Goal: Task Accomplishment & Management: Manage account settings

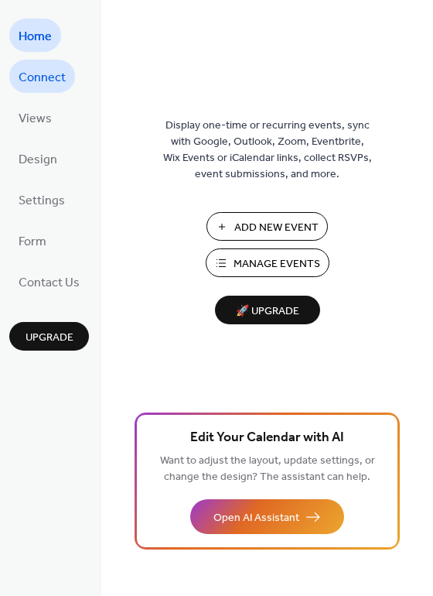
click at [46, 80] on span "Connect" at bounding box center [42, 78] width 47 height 24
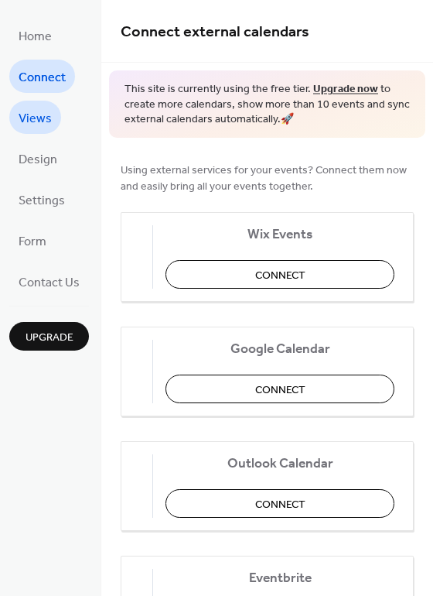
click at [47, 115] on span "Views" at bounding box center [35, 119] width 33 height 24
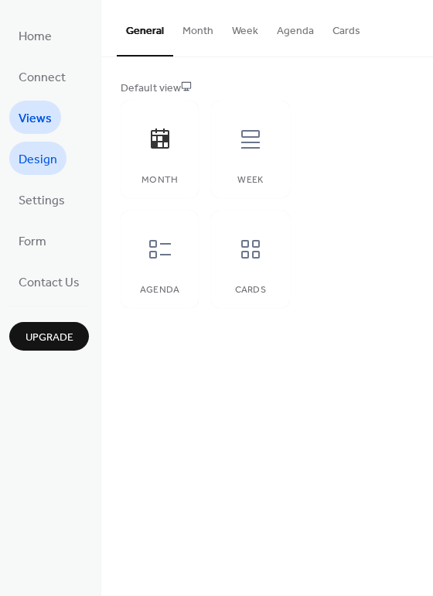
click at [48, 159] on span "Design" at bounding box center [38, 160] width 39 height 24
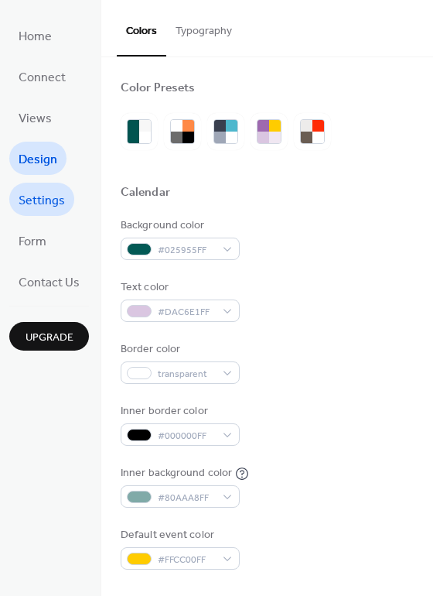
click at [56, 196] on span "Settings" at bounding box center [42, 201] width 46 height 24
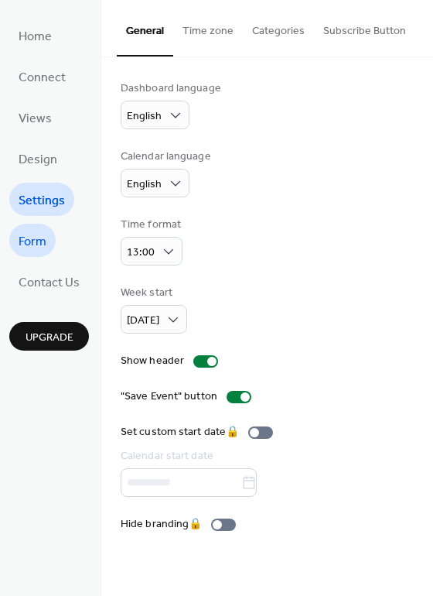
click at [45, 230] on span "Form" at bounding box center [33, 242] width 28 height 24
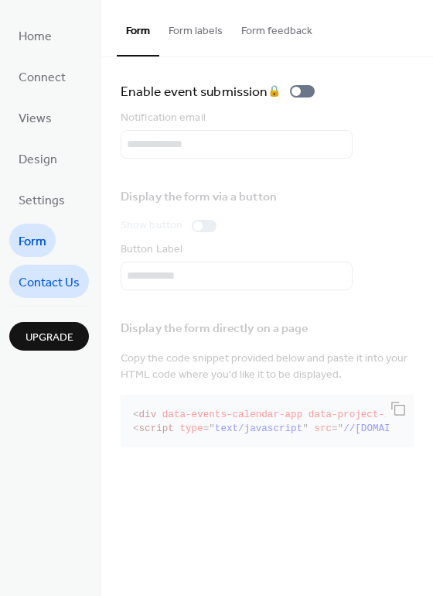
click at [53, 271] on span "Contact Us" at bounding box center [49, 283] width 61 height 24
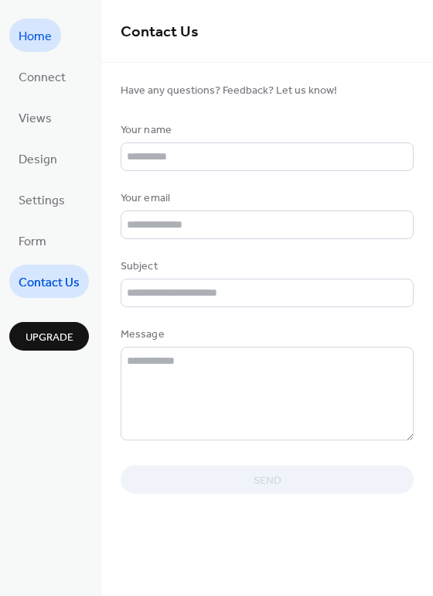
click at [33, 41] on span "Home" at bounding box center [35, 37] width 33 height 24
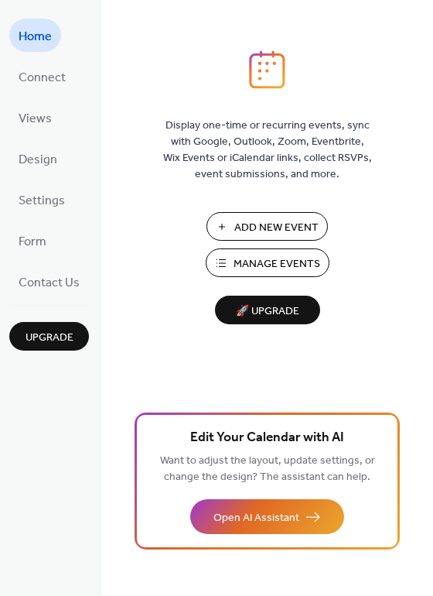
click at [243, 276] on button "Manage Events" at bounding box center [268, 262] width 124 height 29
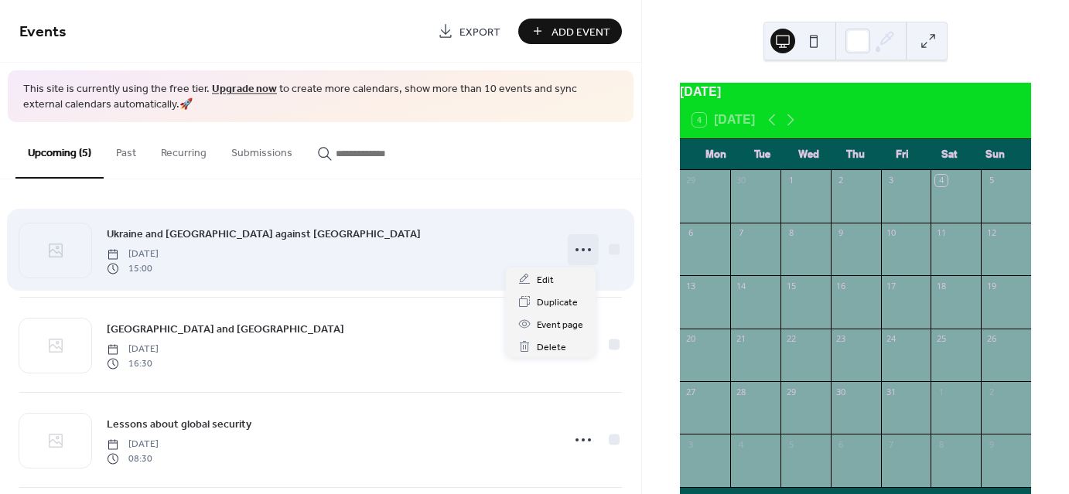
click at [580, 246] on icon at bounding box center [583, 250] width 25 height 25
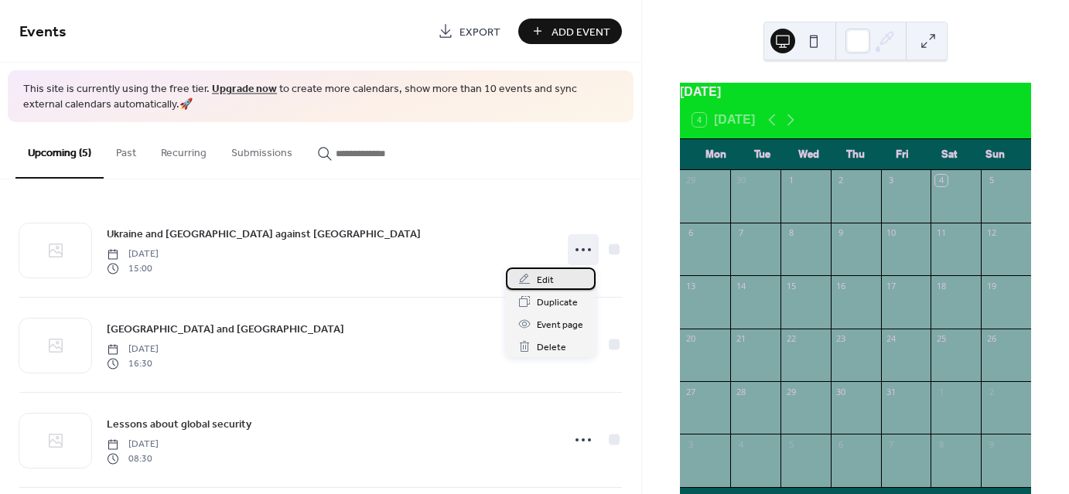
click at [576, 283] on div "Edit" at bounding box center [551, 279] width 90 height 22
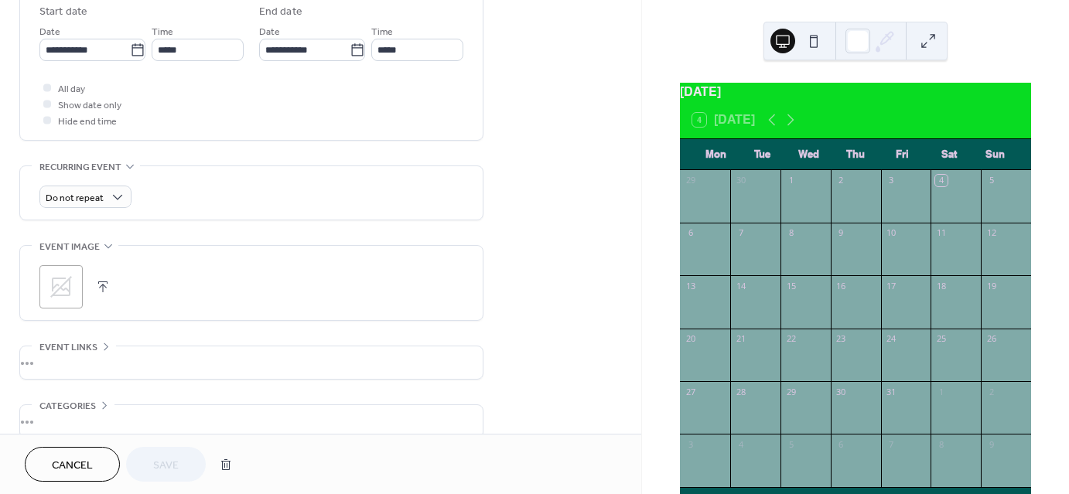
scroll to position [477, 0]
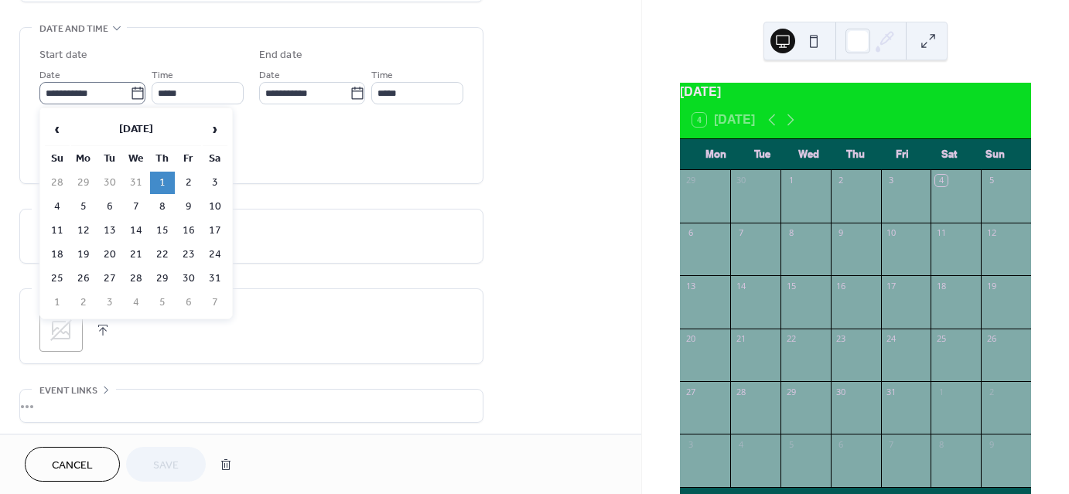
click at [132, 92] on icon at bounding box center [137, 93] width 15 height 15
click at [130, 92] on input "**********" at bounding box center [84, 93] width 91 height 22
click at [214, 125] on span "›" at bounding box center [214, 129] width 23 height 31
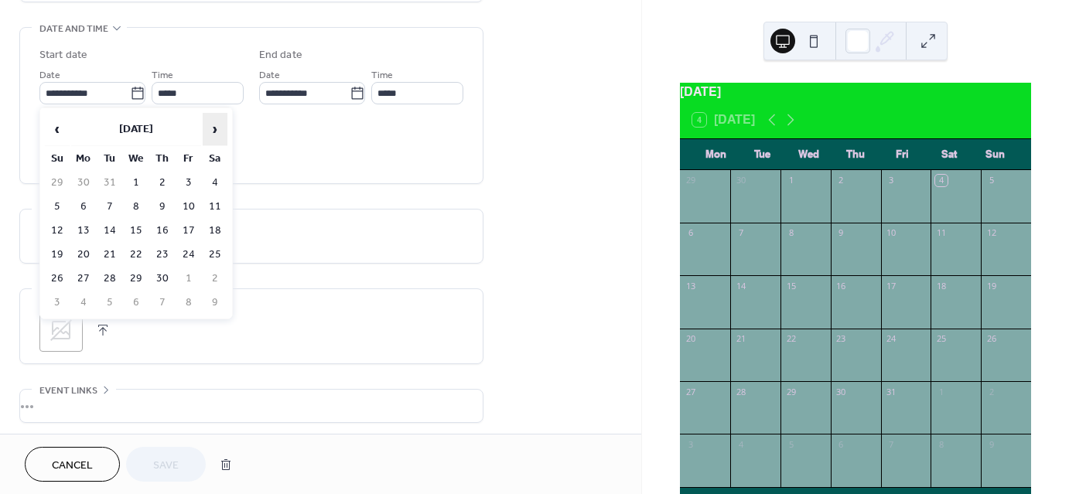
click at [214, 125] on span "›" at bounding box center [214, 129] width 23 height 31
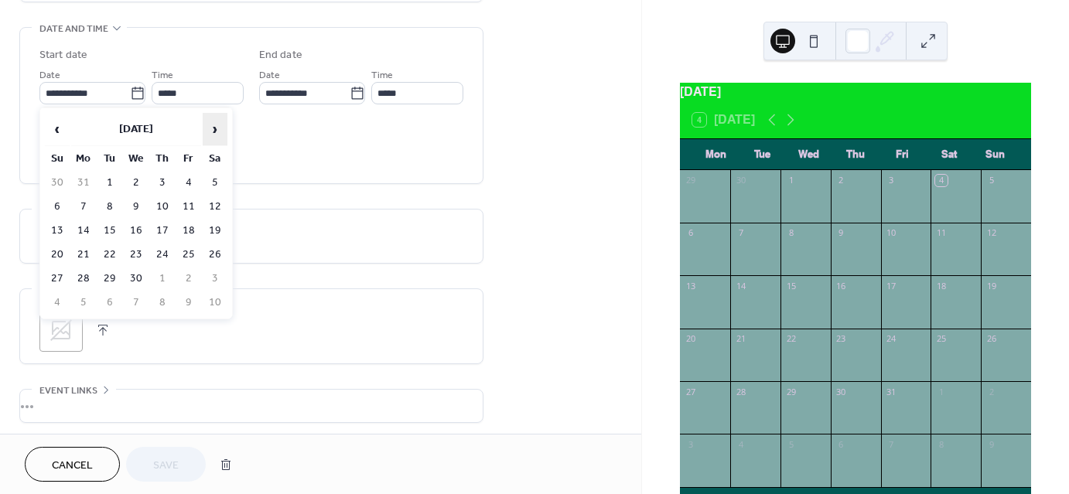
click at [214, 125] on span "›" at bounding box center [214, 129] width 23 height 31
click at [169, 175] on td "1" at bounding box center [162, 183] width 25 height 22
type input "**********"
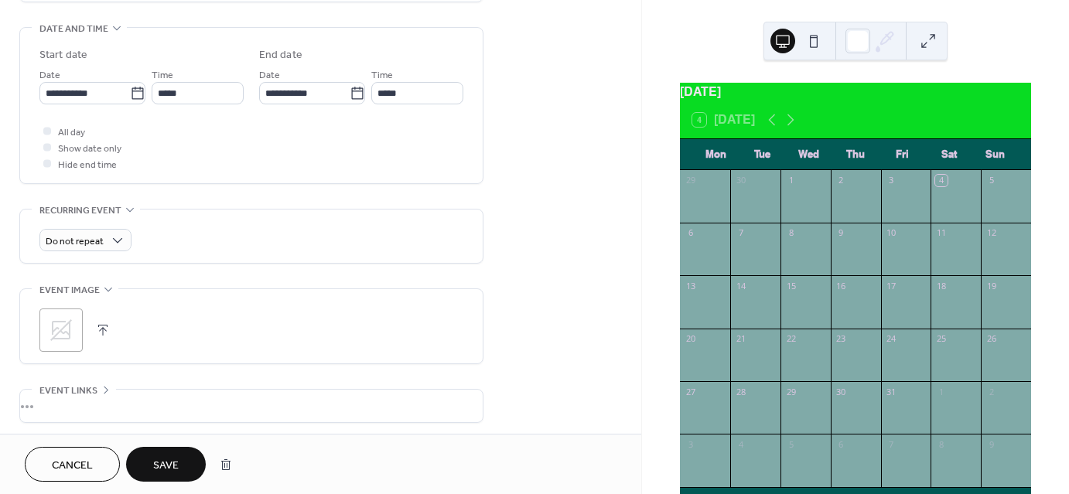
click at [179, 455] on button "Save" at bounding box center [166, 464] width 80 height 35
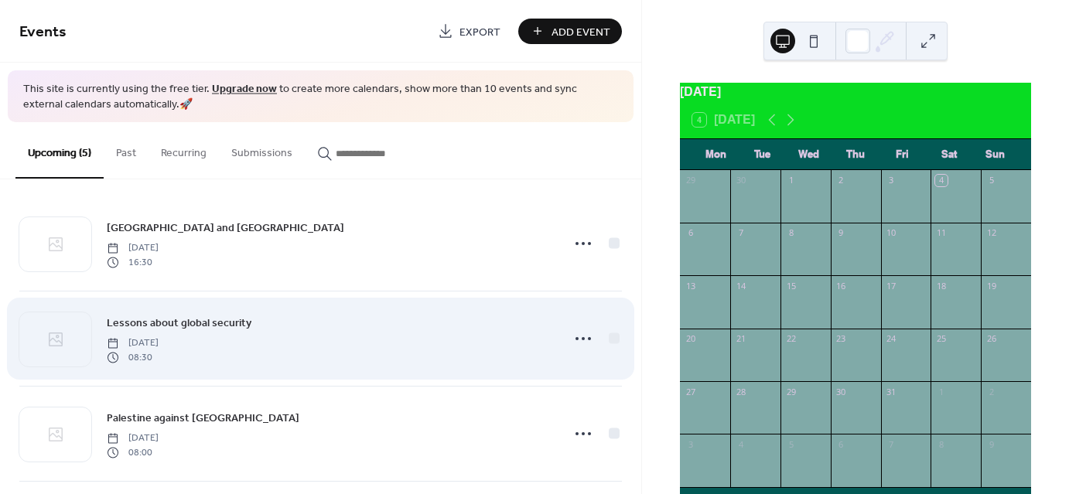
scroll to position [6, 0]
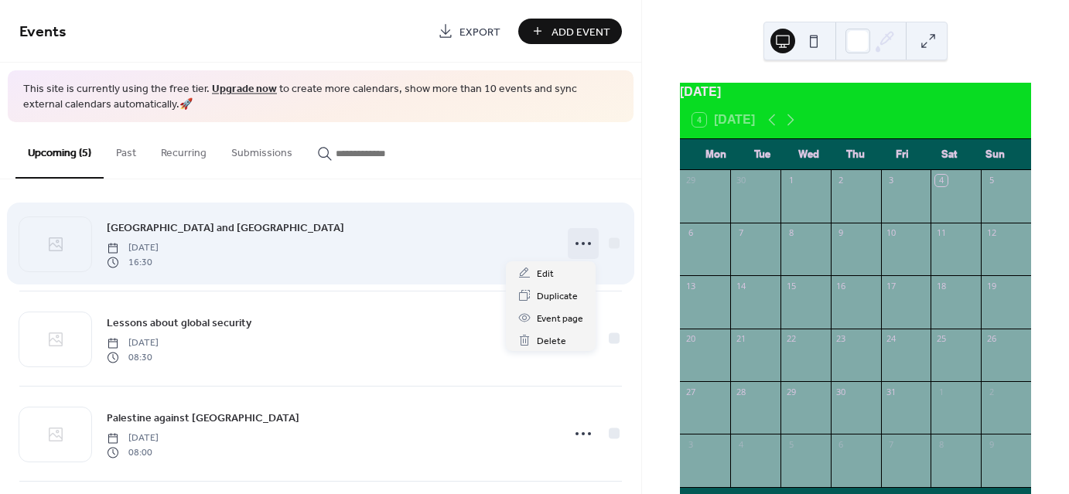
click at [580, 245] on icon at bounding box center [583, 243] width 25 height 25
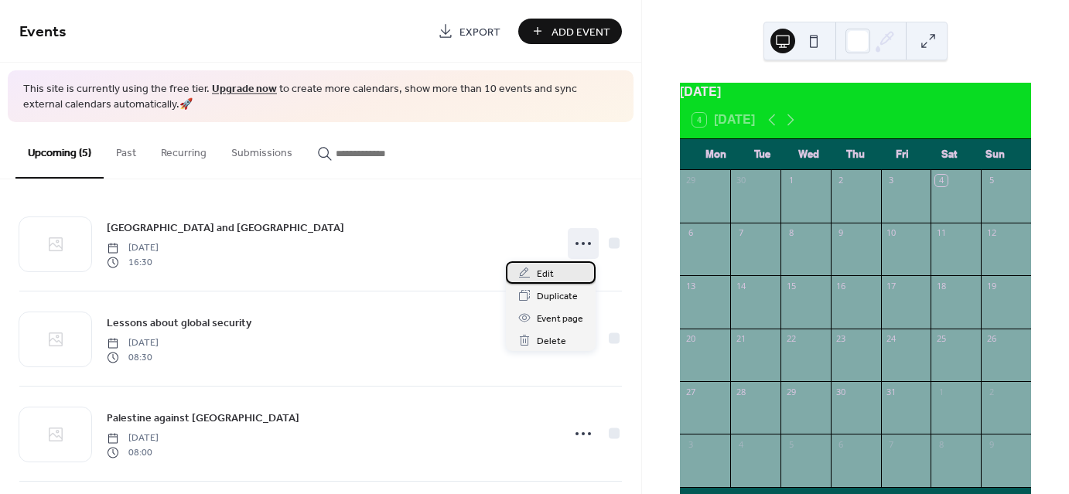
click at [554, 278] on div "Edit" at bounding box center [551, 273] width 90 height 22
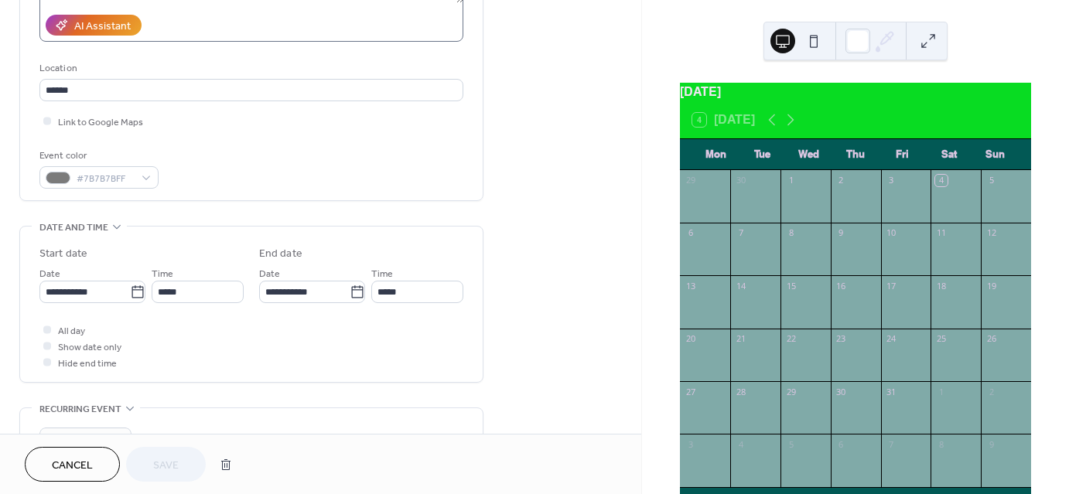
scroll to position [280, 0]
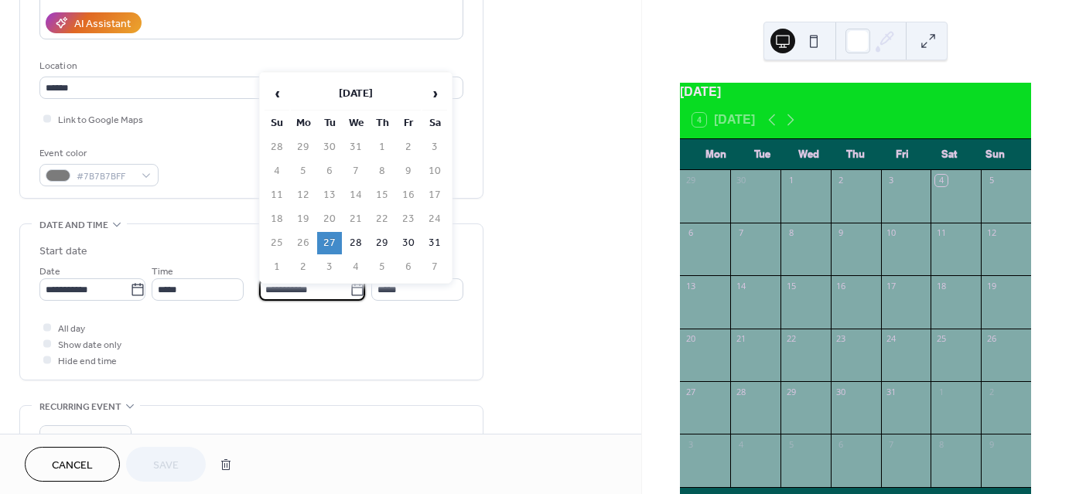
click at [320, 282] on input "**********" at bounding box center [304, 290] width 91 height 22
click at [436, 94] on span "›" at bounding box center [434, 93] width 23 height 31
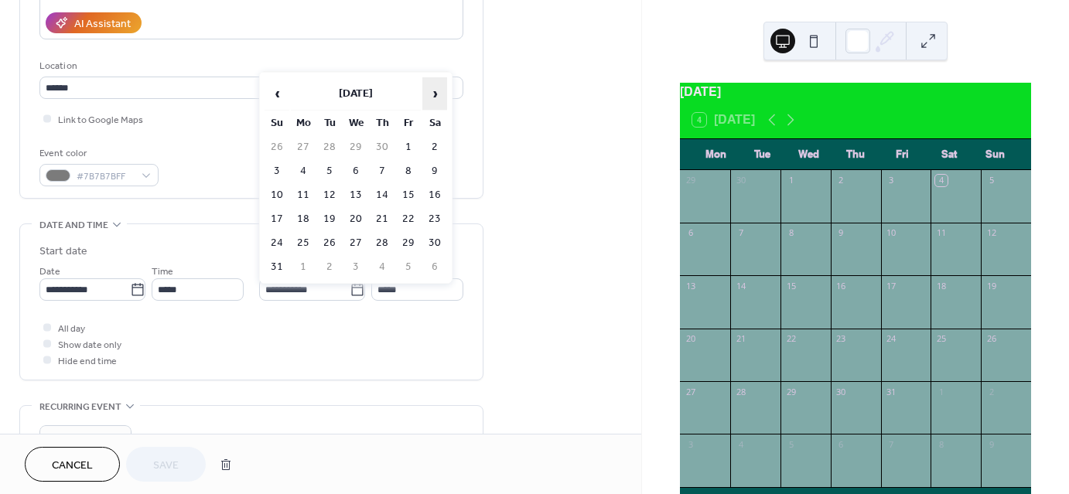
click at [436, 94] on span "›" at bounding box center [434, 93] width 23 height 31
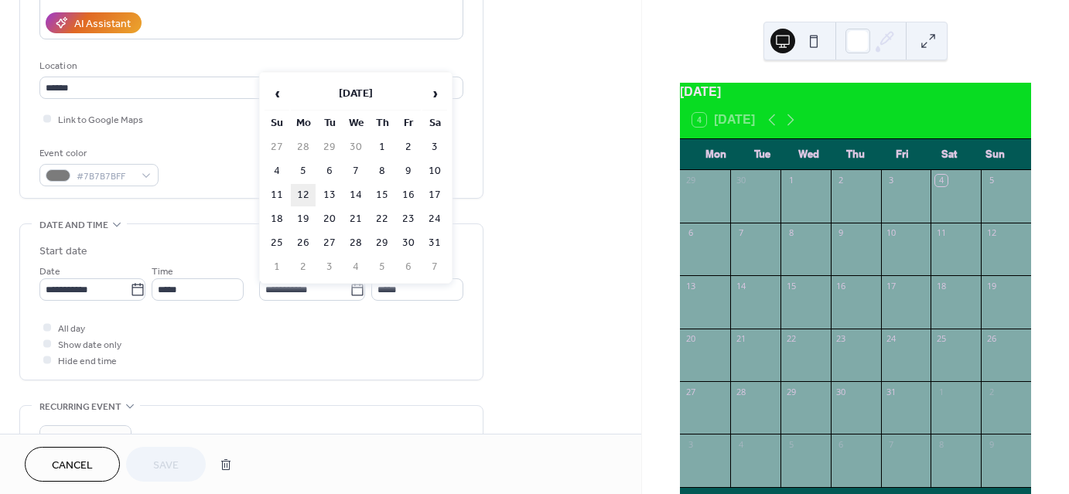
click at [308, 189] on td "12" at bounding box center [303, 195] width 25 height 22
type input "**********"
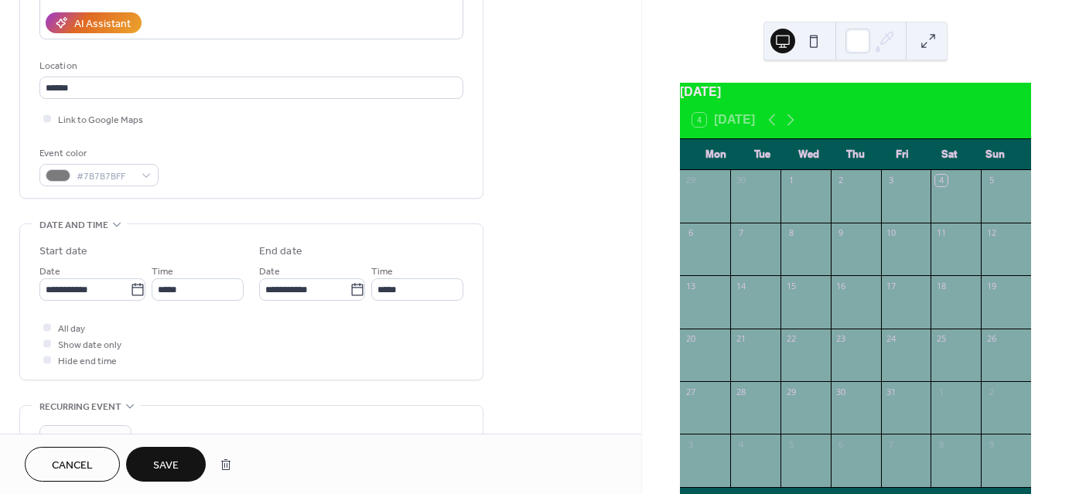
click at [166, 472] on span "Save" at bounding box center [166, 466] width 26 height 16
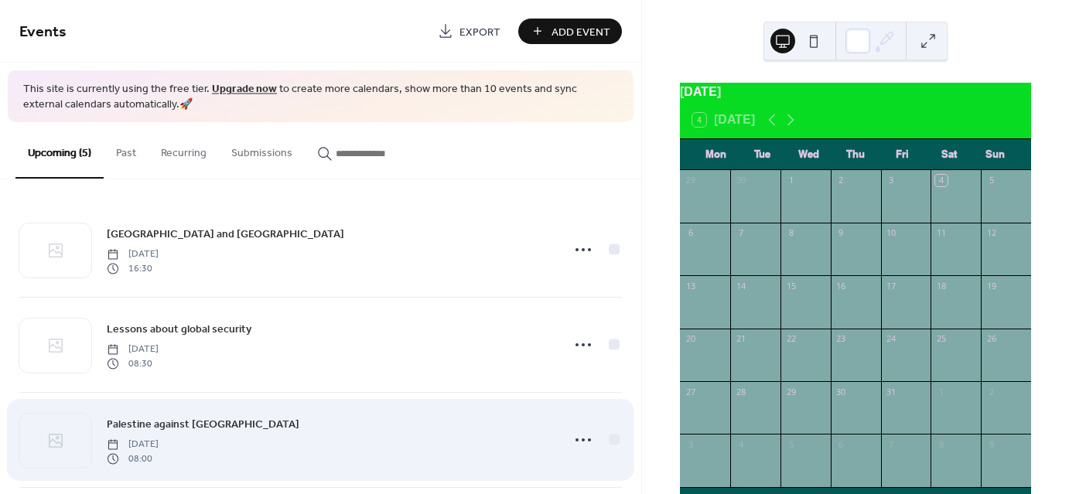
scroll to position [205, 0]
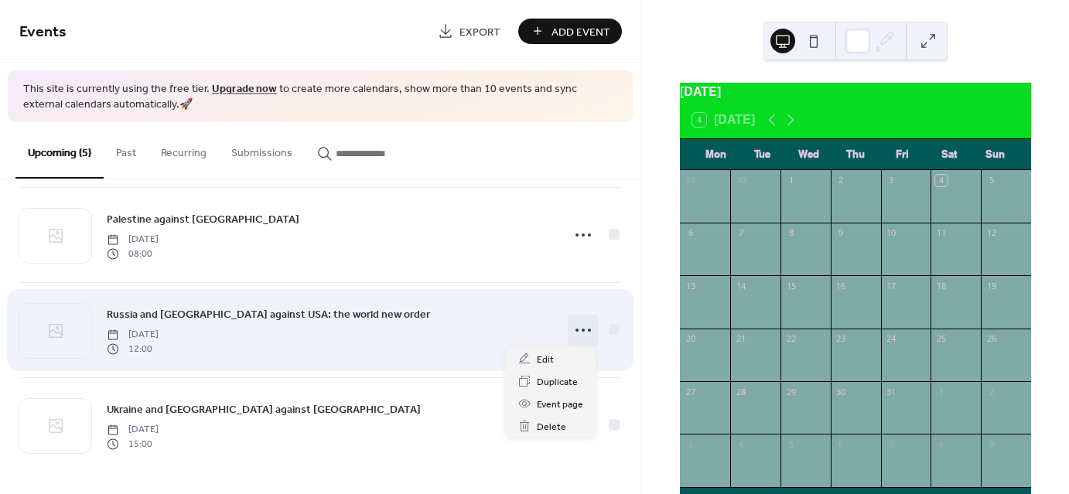
click at [574, 326] on icon at bounding box center [583, 330] width 25 height 25
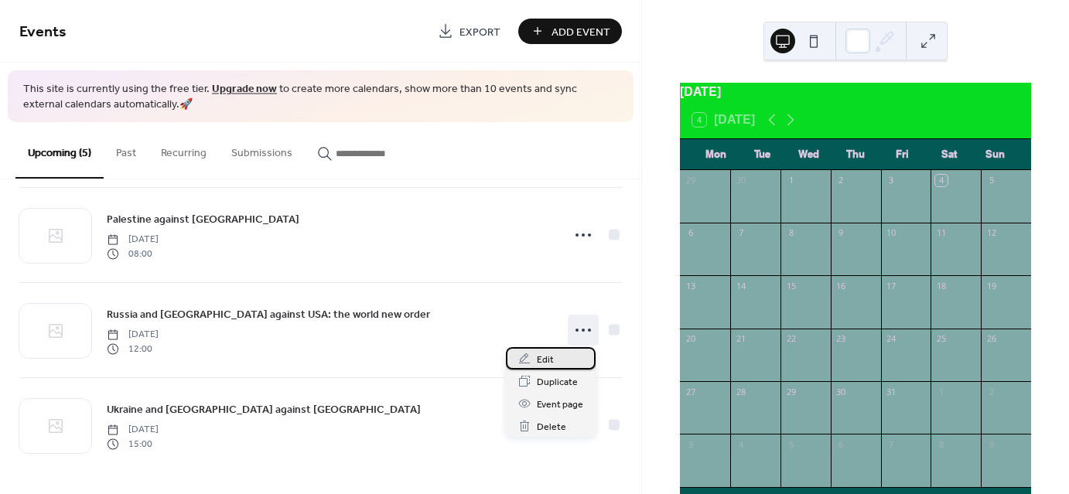
click at [557, 355] on div "Edit" at bounding box center [551, 358] width 90 height 22
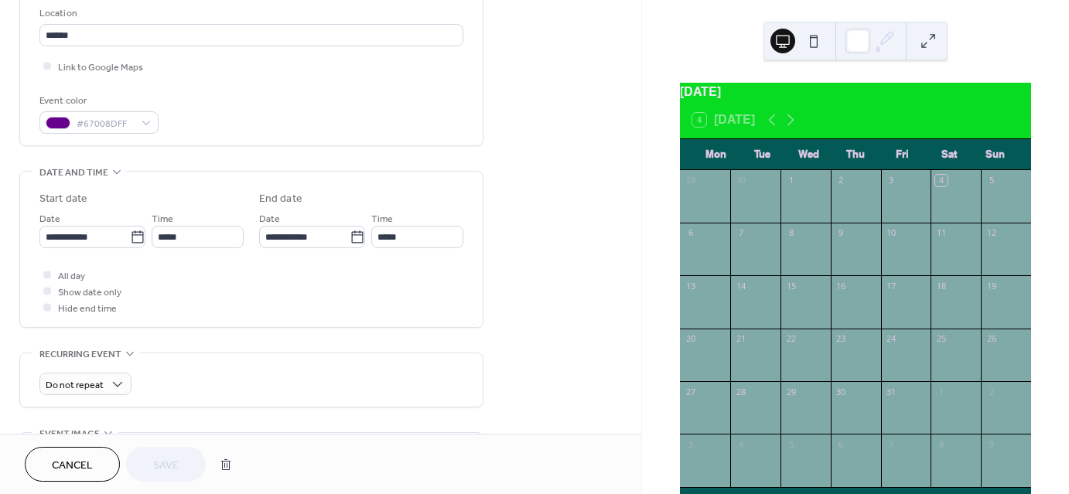
scroll to position [340, 0]
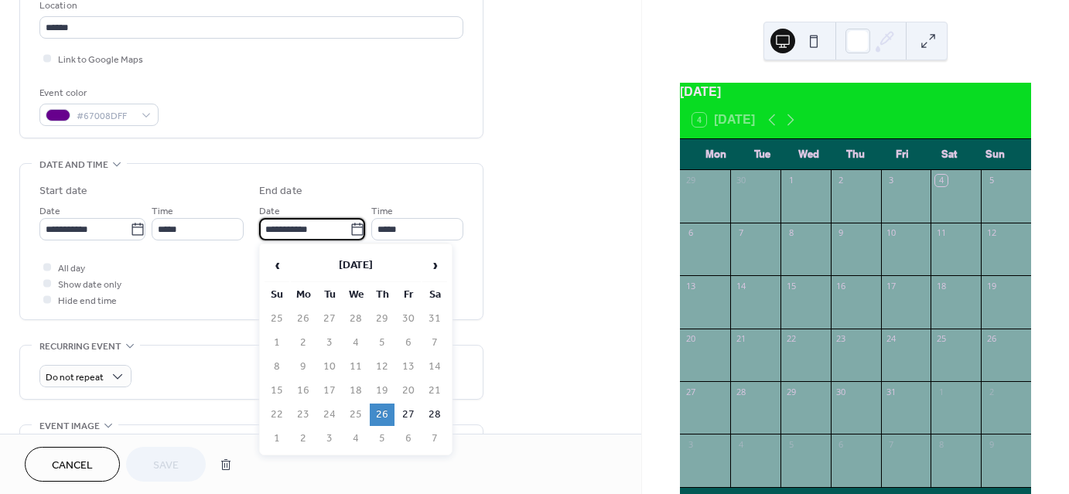
click at [313, 229] on input "**********" at bounding box center [304, 229] width 91 height 22
click at [427, 269] on span "›" at bounding box center [434, 265] width 23 height 31
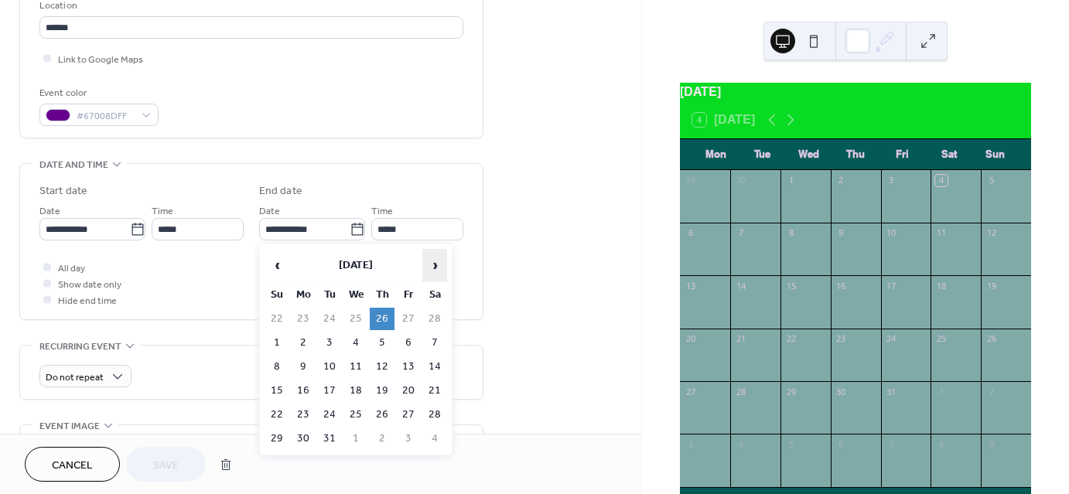
click at [427, 269] on span "›" at bounding box center [434, 265] width 23 height 31
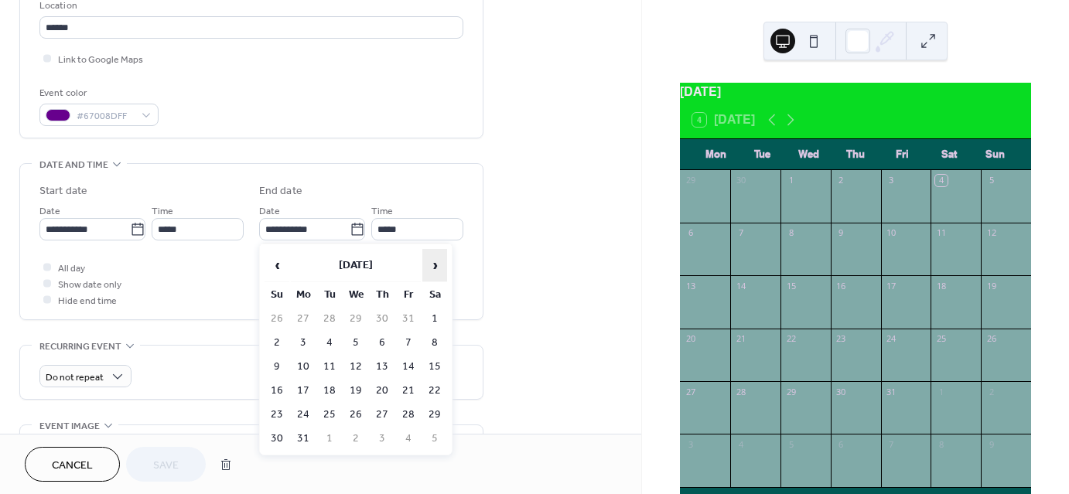
click at [427, 269] on span "›" at bounding box center [434, 265] width 23 height 31
click at [350, 408] on td "30" at bounding box center [356, 415] width 25 height 22
type input "**********"
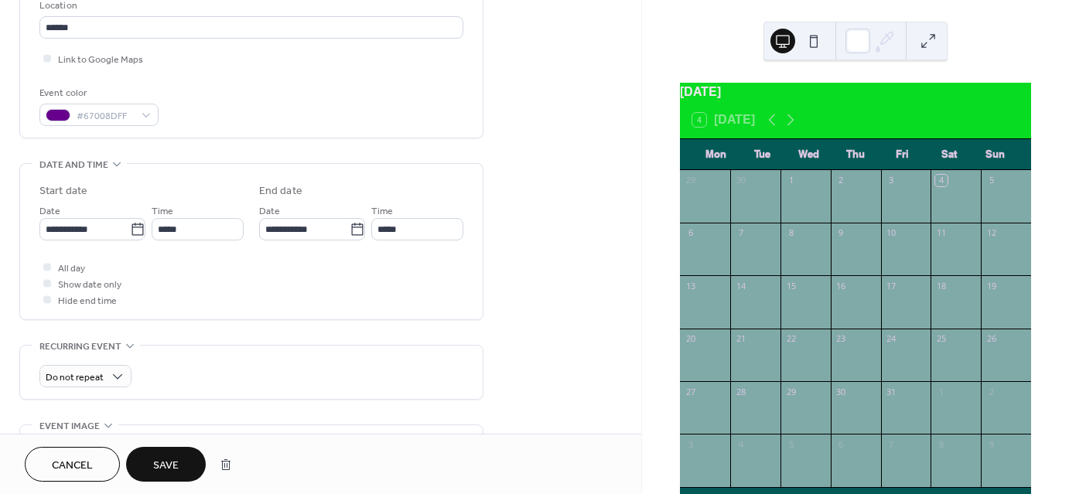
click at [173, 465] on span "Save" at bounding box center [166, 466] width 26 height 16
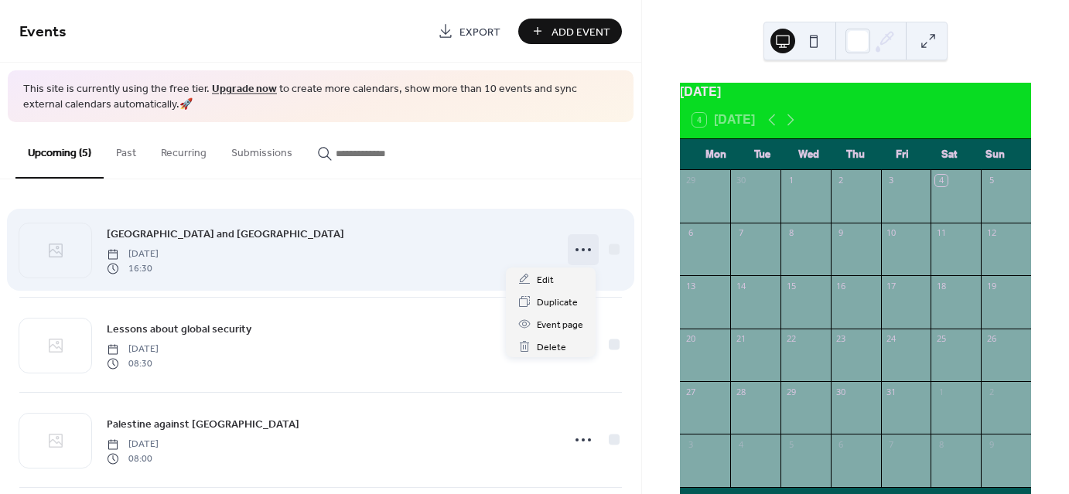
click at [571, 247] on icon at bounding box center [583, 250] width 25 height 25
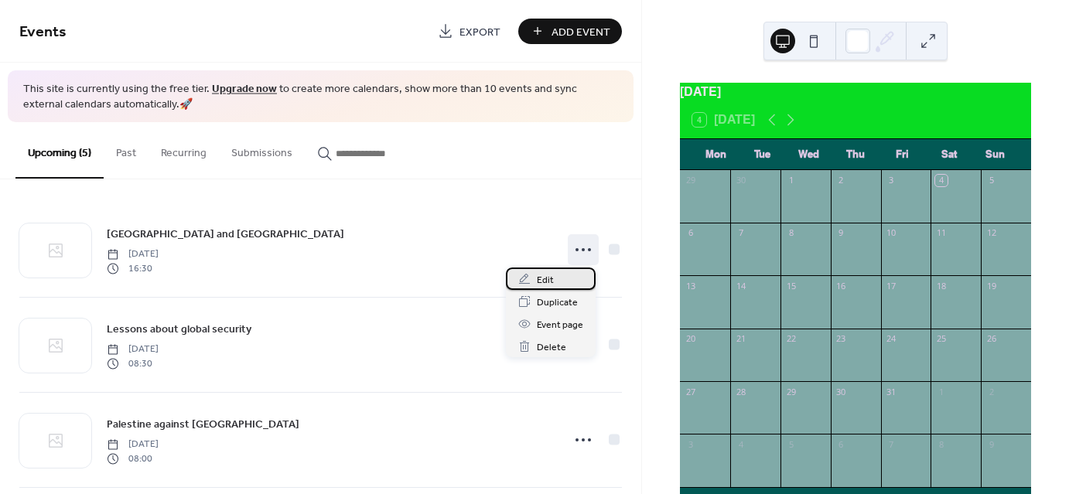
click at [558, 273] on div "Edit" at bounding box center [551, 279] width 90 height 22
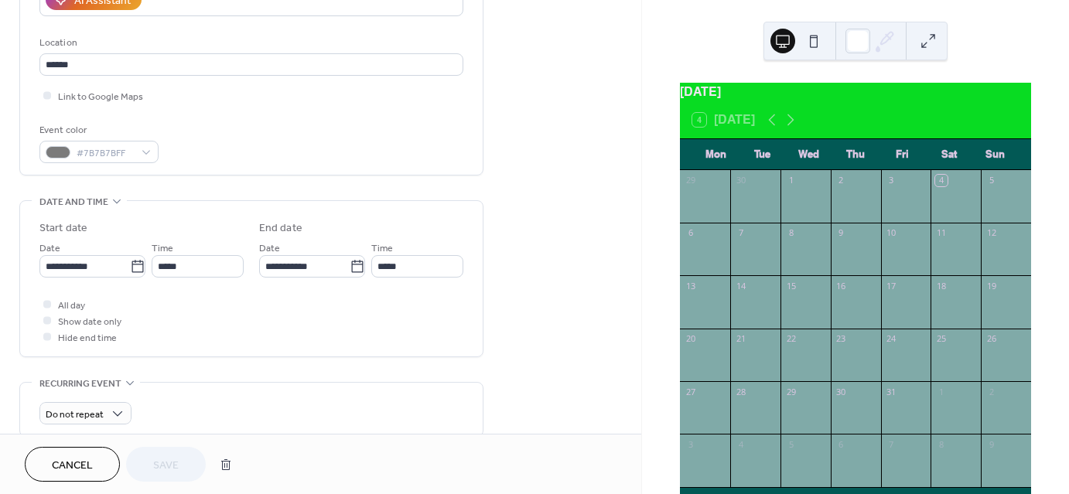
scroll to position [305, 0]
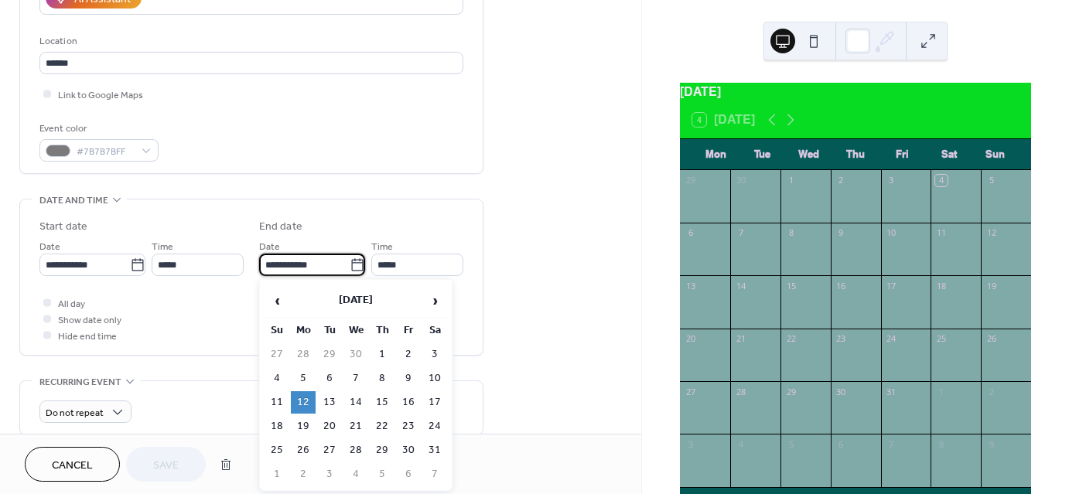
click at [338, 257] on input "**********" at bounding box center [304, 265] width 91 height 22
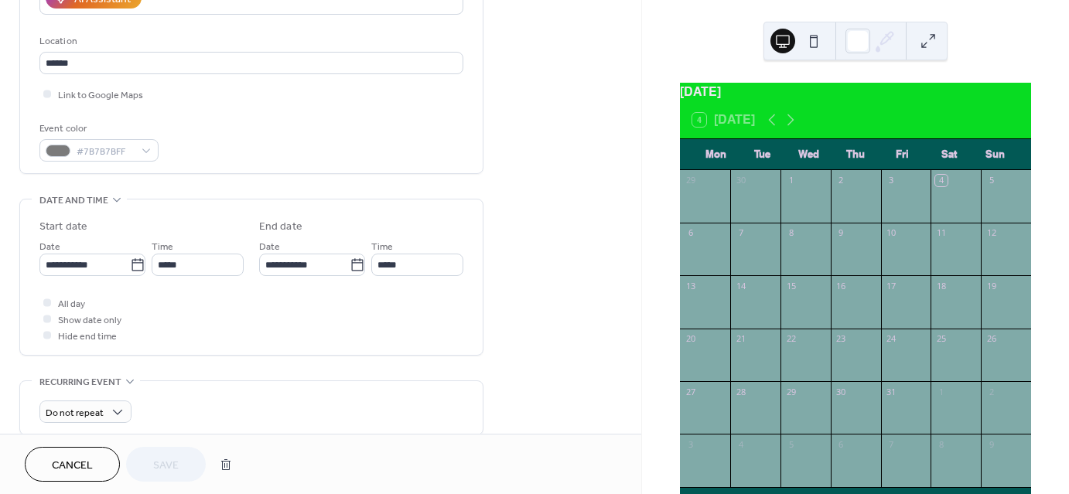
click at [431, 159] on div "Event color #7B7B7BFF" at bounding box center [251, 141] width 424 height 41
click at [56, 470] on span "Cancel" at bounding box center [72, 466] width 41 height 16
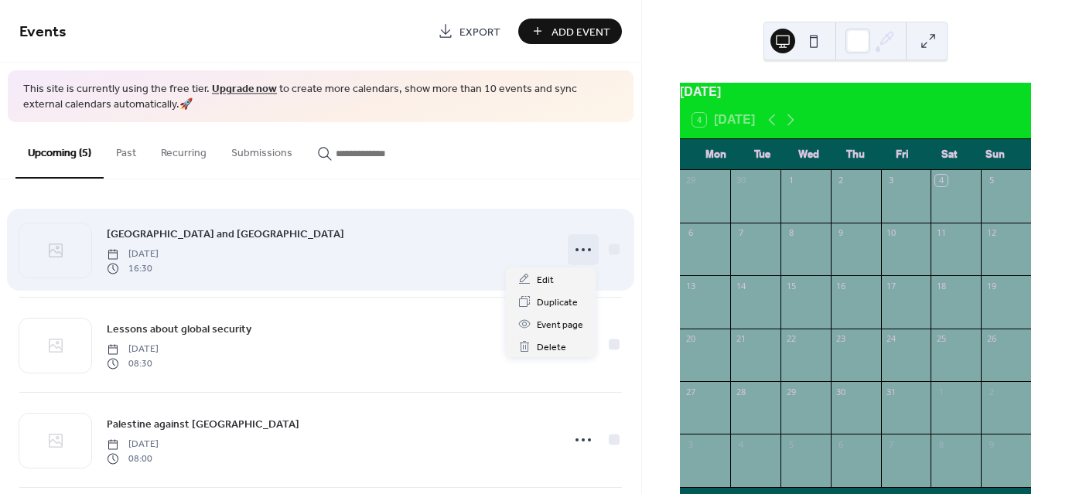
click at [568, 251] on div at bounding box center [583, 249] width 31 height 31
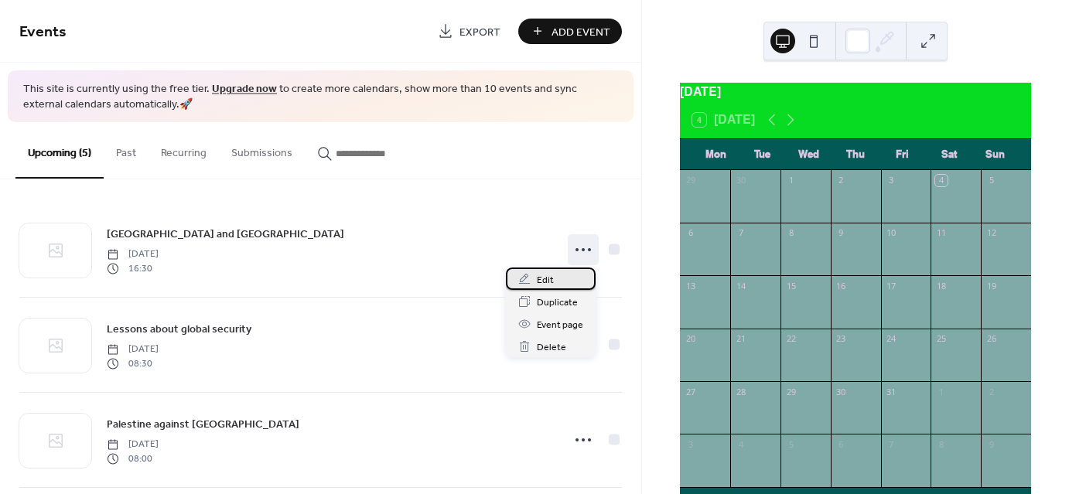
click at [554, 273] on div "Edit" at bounding box center [551, 279] width 90 height 22
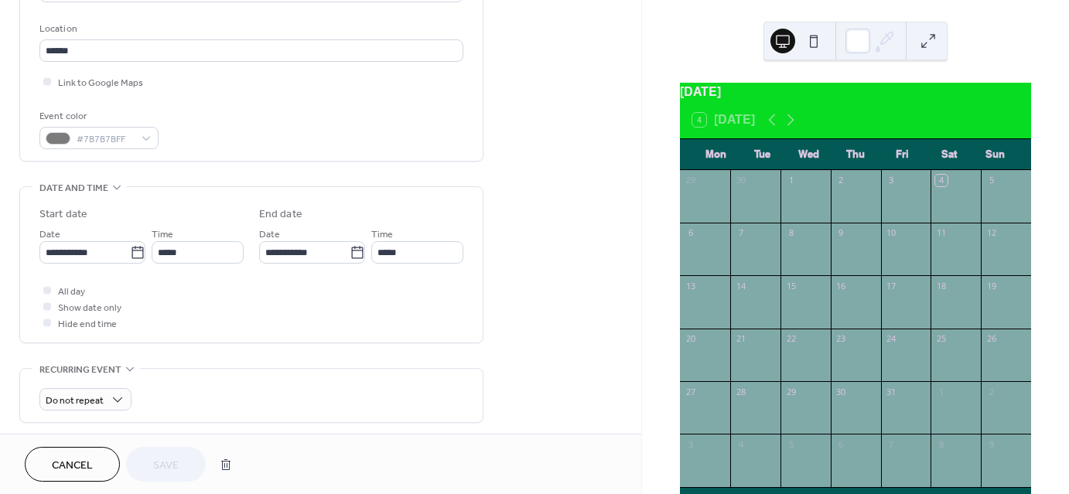
scroll to position [318, 0]
click at [96, 463] on button "Cancel" at bounding box center [72, 464] width 95 height 35
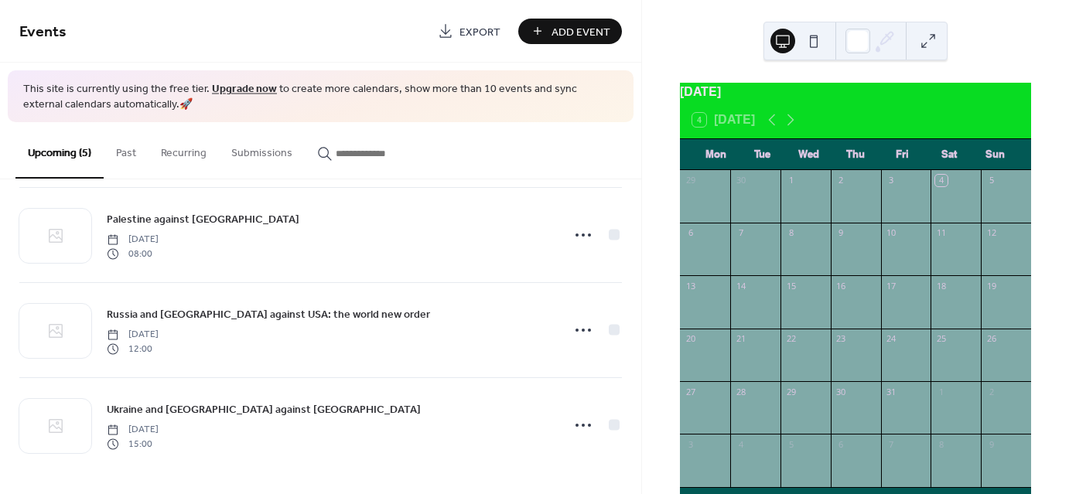
scroll to position [158, 0]
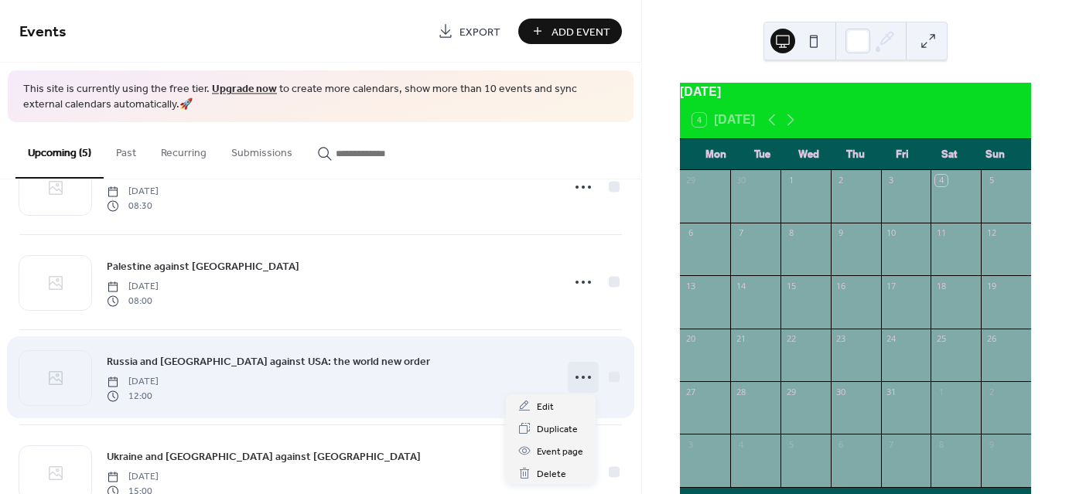
click at [568, 374] on div at bounding box center [583, 377] width 31 height 31
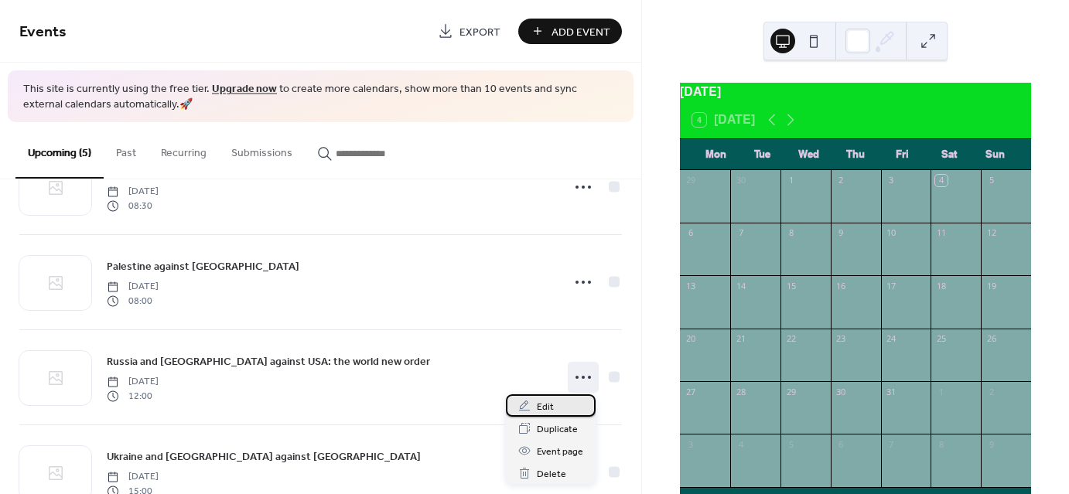
click at [545, 402] on span "Edit" at bounding box center [545, 407] width 17 height 16
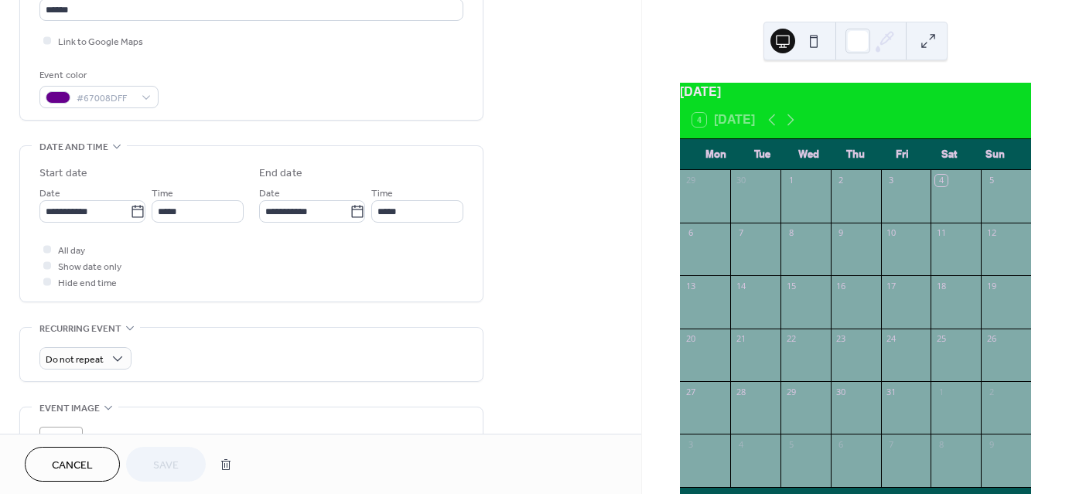
scroll to position [359, 0]
click at [80, 483] on div "Cancel Save" at bounding box center [320, 464] width 641 height 60
click at [78, 467] on span "Cancel" at bounding box center [72, 466] width 41 height 16
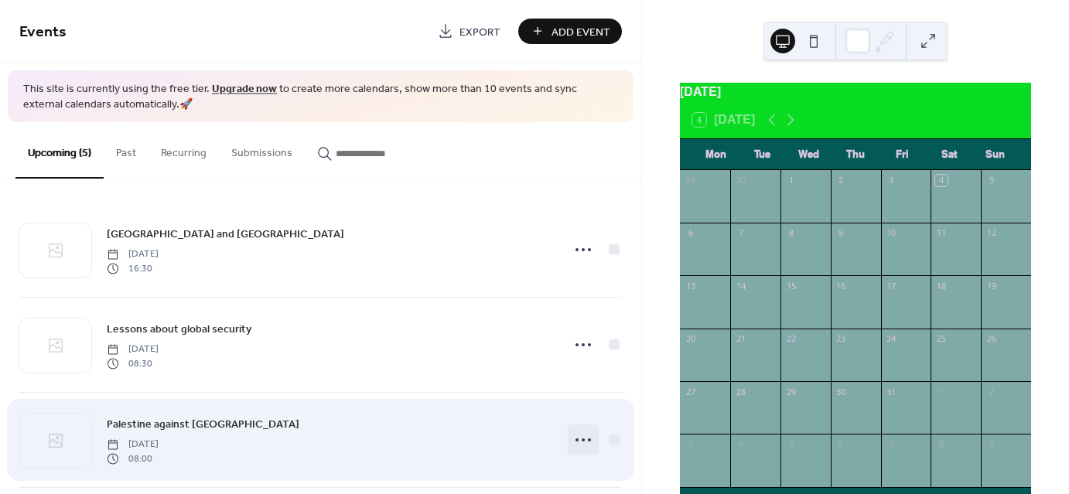
click at [578, 441] on icon at bounding box center [583, 440] width 25 height 25
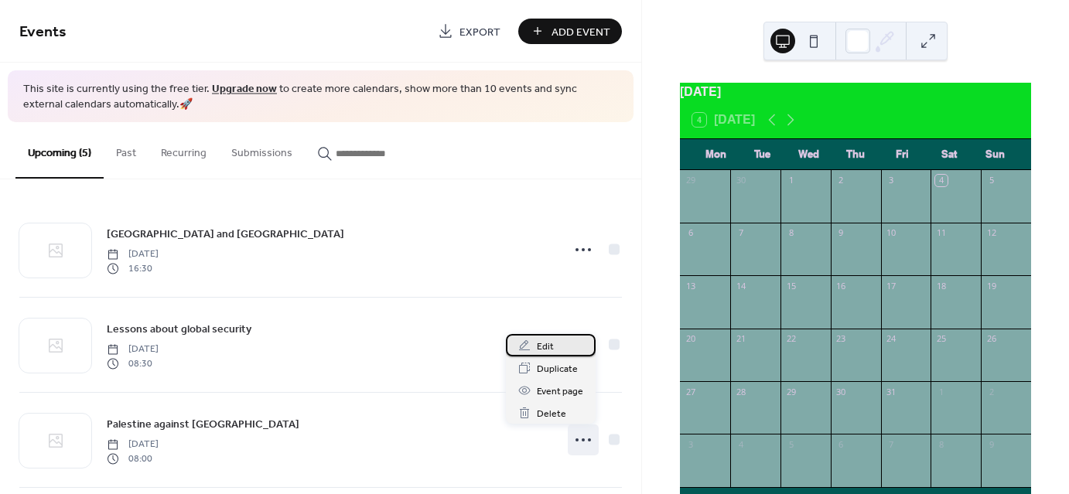
click at [563, 349] on div "Edit" at bounding box center [551, 345] width 90 height 22
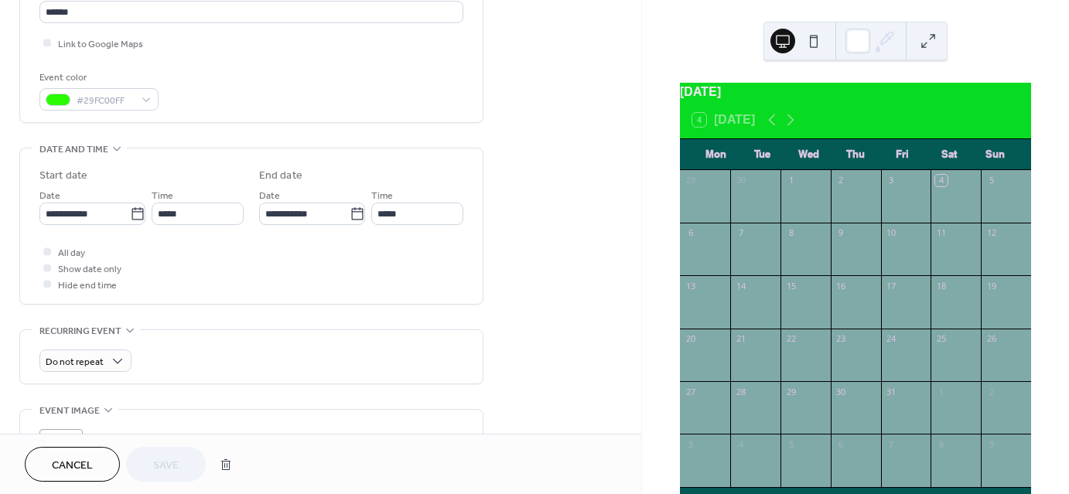
scroll to position [355, 0]
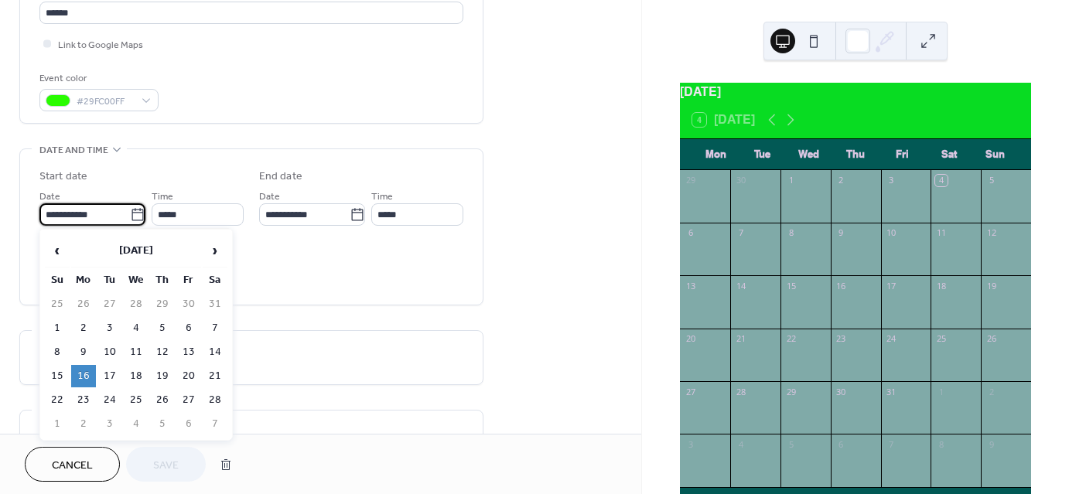
click at [99, 213] on input "**********" at bounding box center [84, 214] width 91 height 22
click at [218, 253] on span "›" at bounding box center [214, 250] width 23 height 31
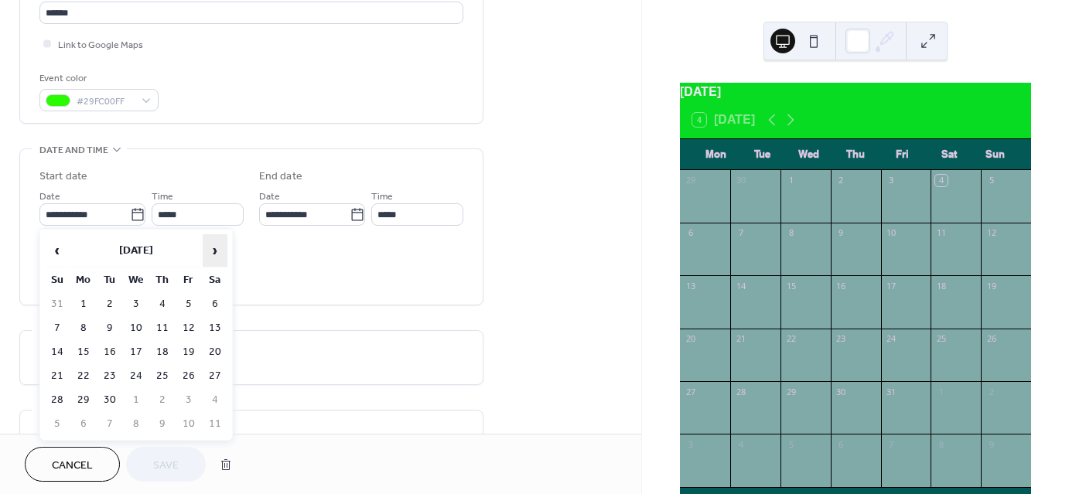
click at [218, 253] on span "›" at bounding box center [214, 250] width 23 height 31
click at [158, 371] on td "22" at bounding box center [162, 376] width 25 height 22
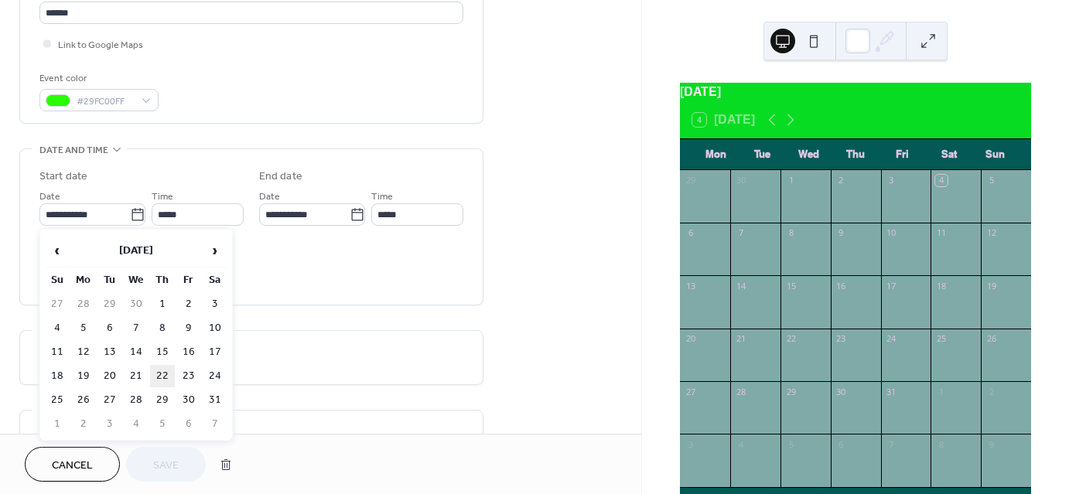
type input "**********"
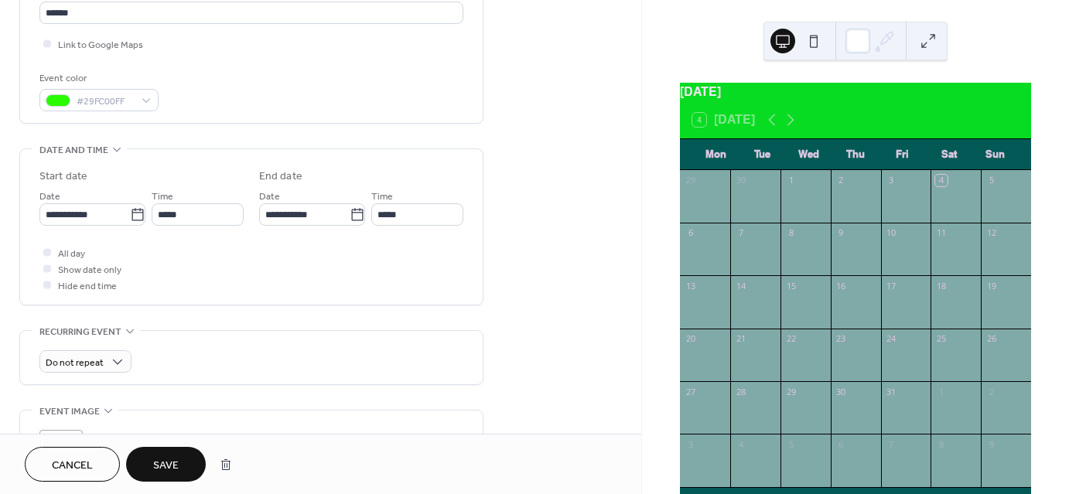
click at [160, 447] on button "Save" at bounding box center [166, 464] width 80 height 35
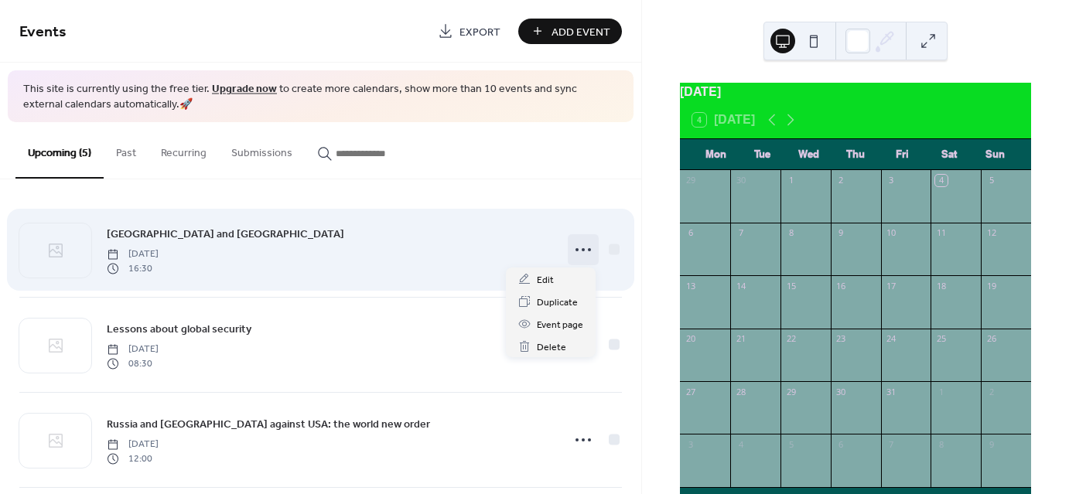
click at [590, 259] on icon at bounding box center [583, 250] width 25 height 25
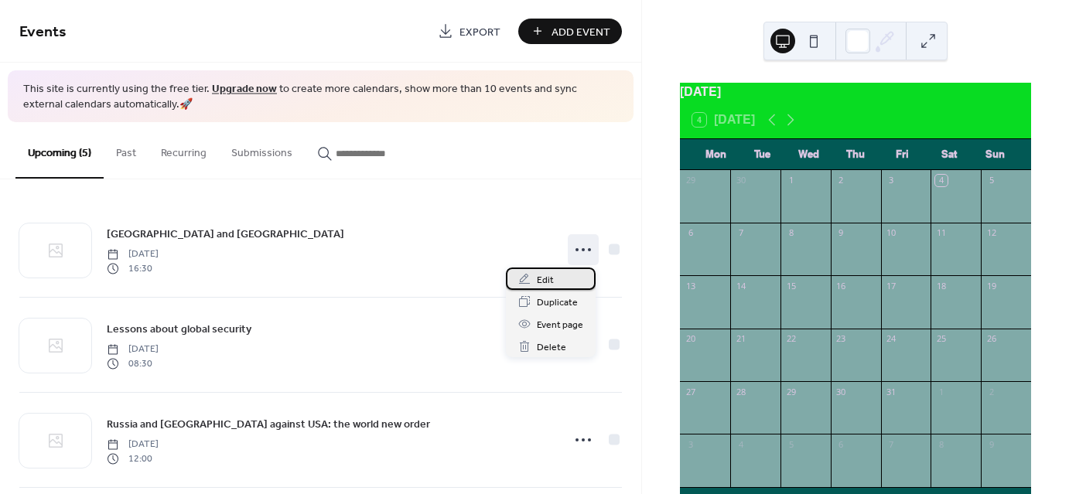
click at [566, 288] on div "Edit" at bounding box center [551, 279] width 90 height 22
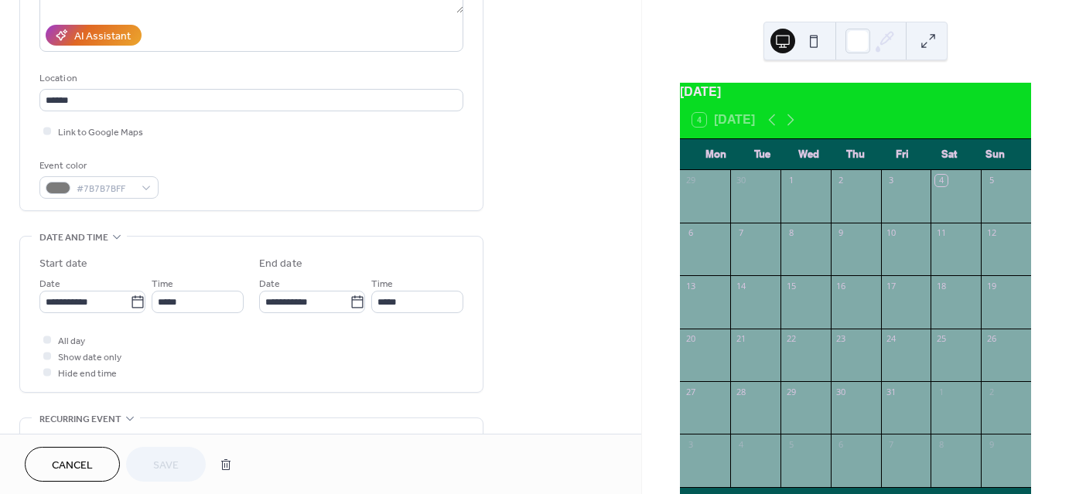
scroll to position [296, 0]
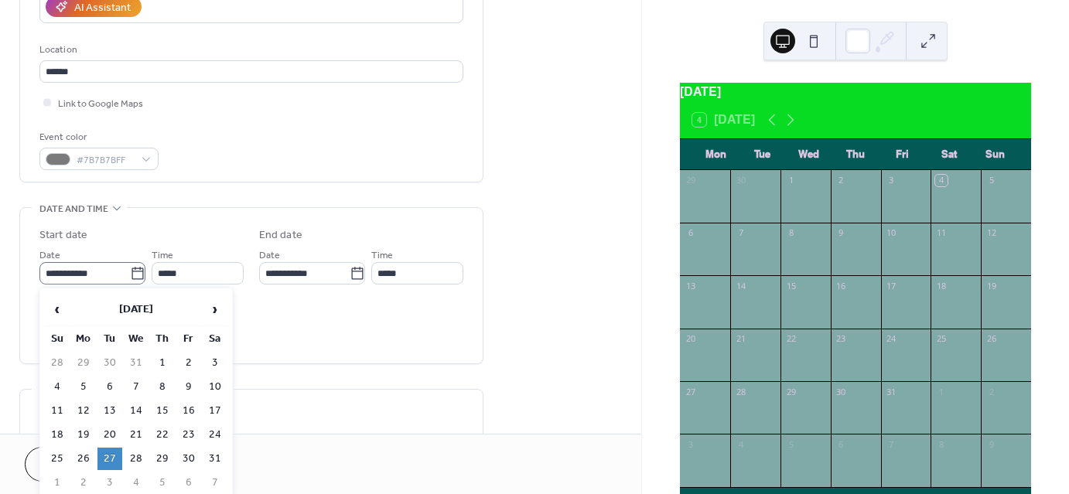
click at [130, 272] on icon at bounding box center [137, 273] width 15 height 15
click at [130, 272] on input "**********" at bounding box center [84, 273] width 91 height 22
click at [225, 303] on span "›" at bounding box center [214, 309] width 23 height 31
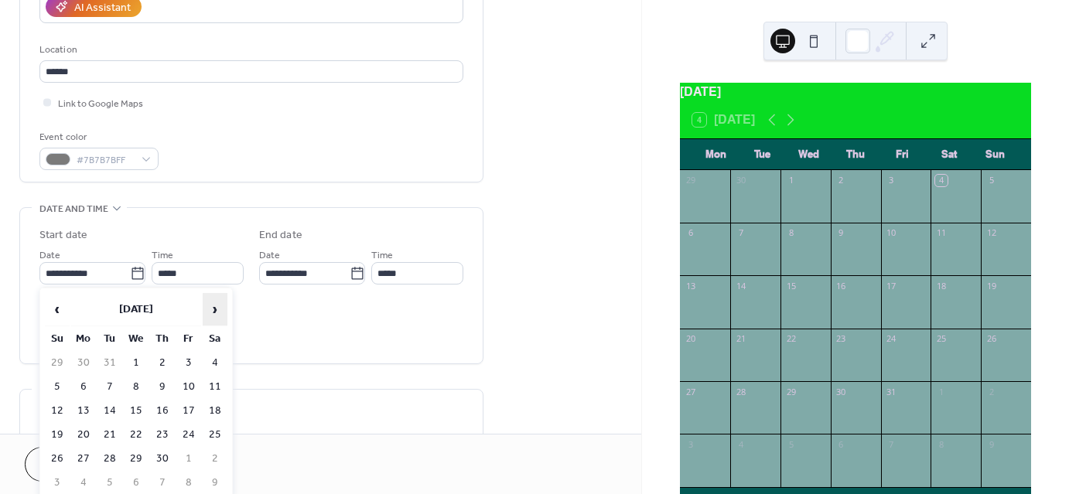
click at [225, 303] on span "›" at bounding box center [214, 309] width 23 height 31
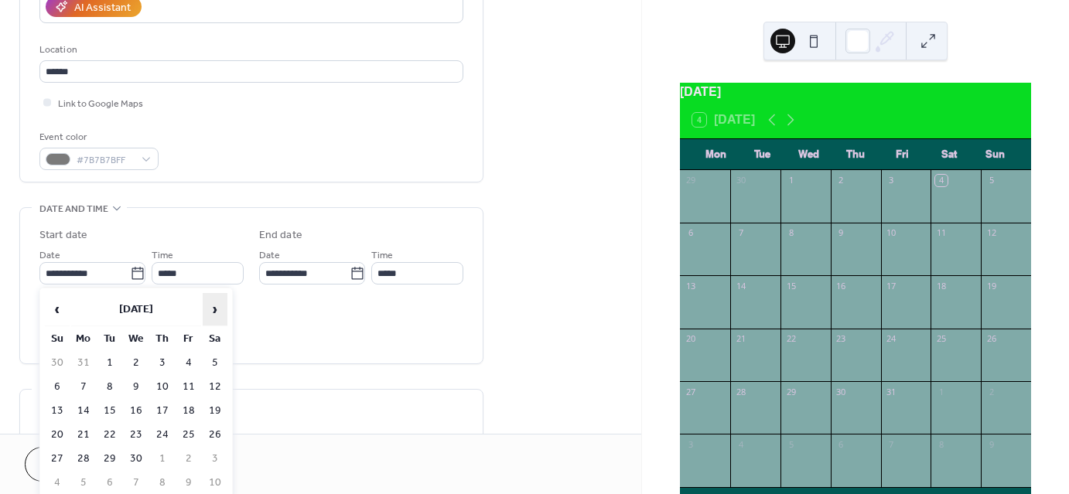
click at [225, 303] on span "›" at bounding box center [214, 309] width 23 height 31
click at [86, 406] on td "12" at bounding box center [83, 411] width 25 height 22
type input "**********"
type input "*****"
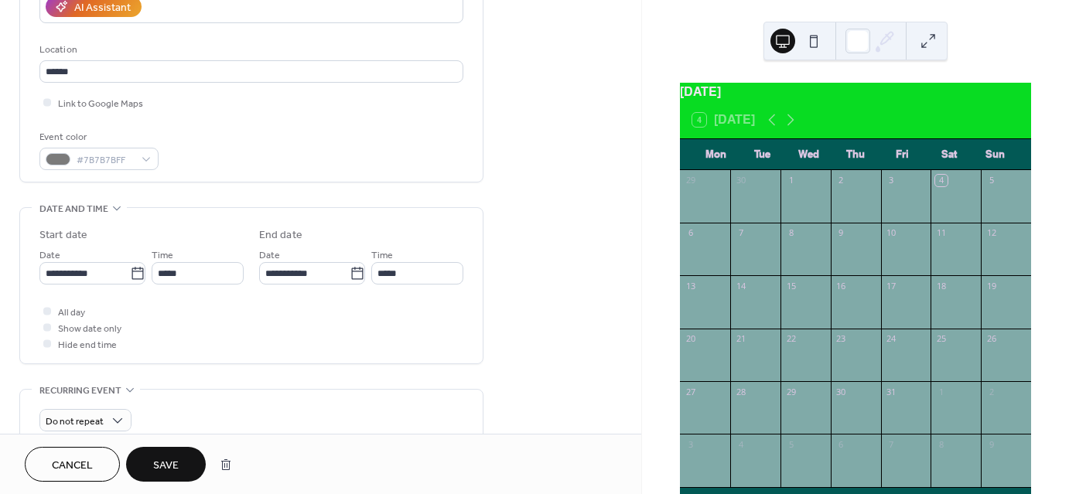
click at [159, 453] on button "Save" at bounding box center [166, 464] width 80 height 35
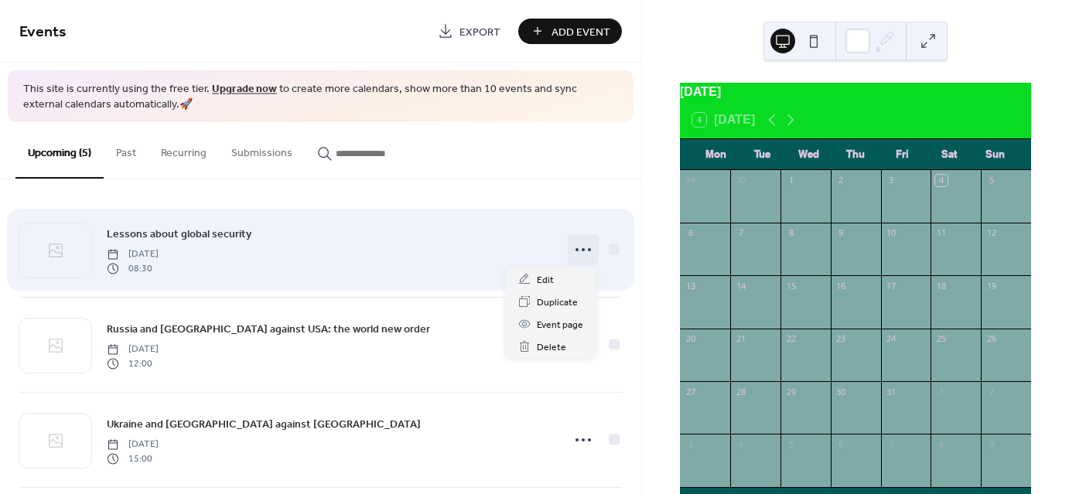
click at [579, 251] on icon at bounding box center [583, 250] width 25 height 25
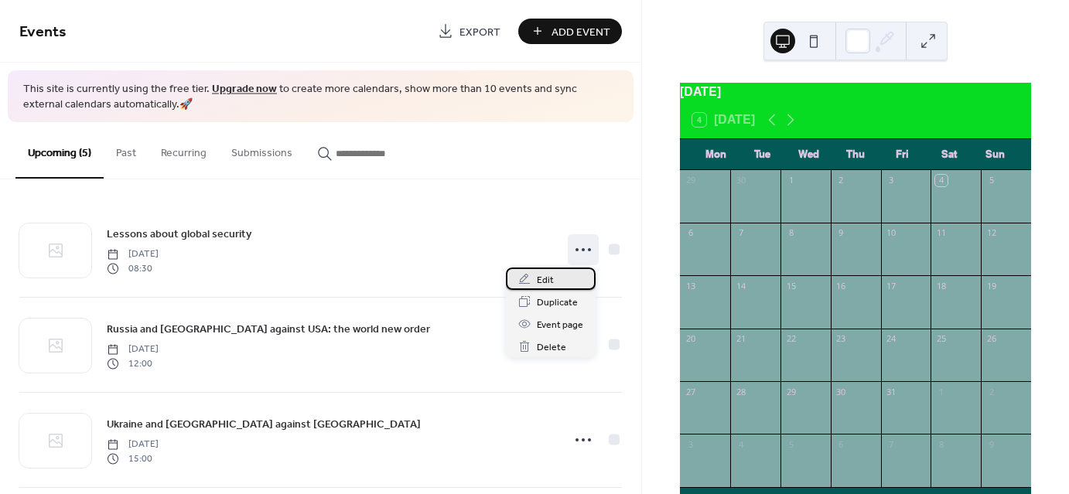
click at [549, 283] on span "Edit" at bounding box center [545, 280] width 17 height 16
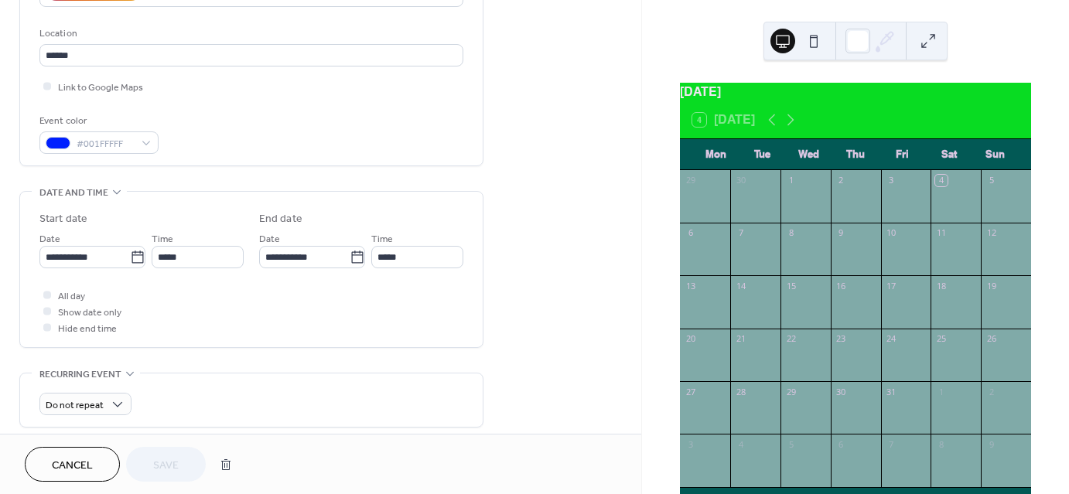
scroll to position [316, 0]
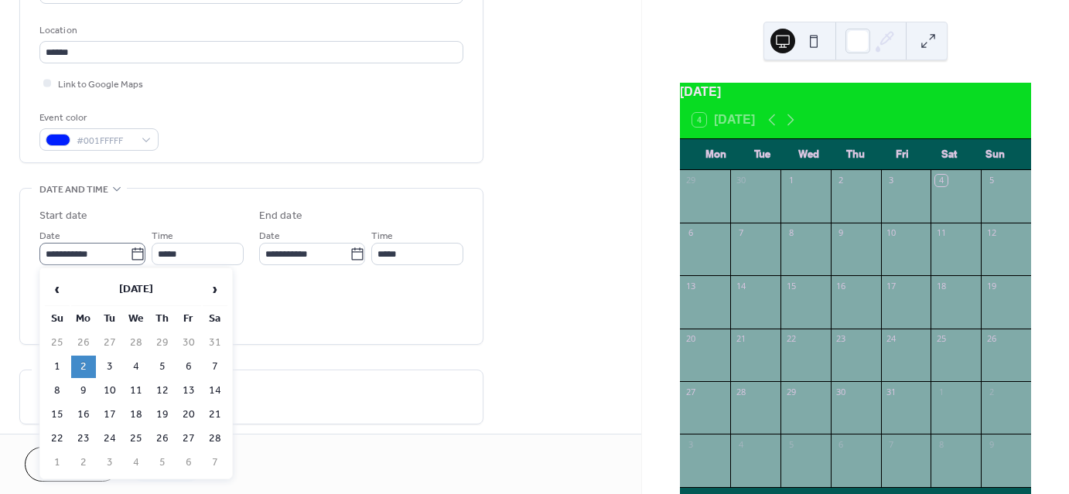
click at [135, 248] on icon at bounding box center [138, 254] width 12 height 12
click at [130, 247] on input "**********" at bounding box center [84, 254] width 91 height 22
click at [211, 281] on span "›" at bounding box center [214, 289] width 23 height 31
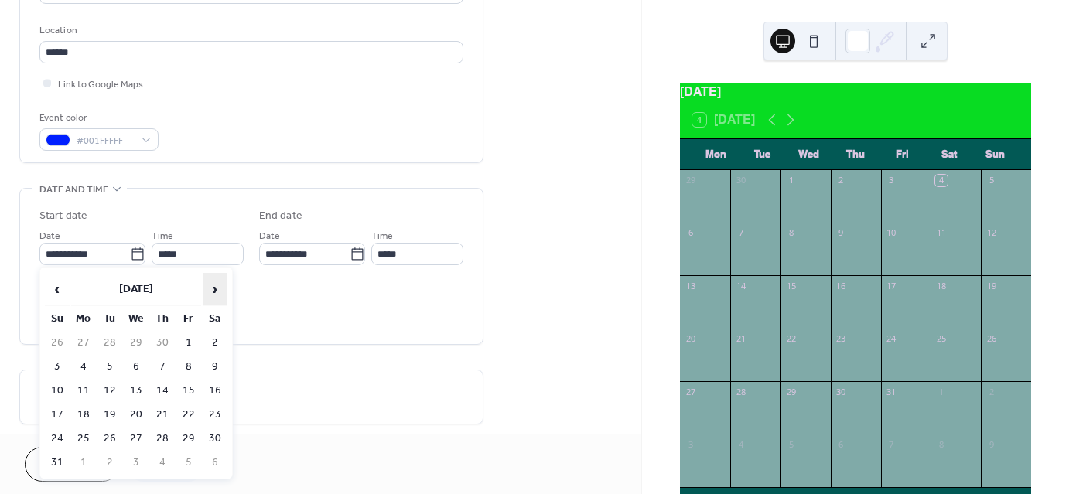
click at [211, 281] on span "›" at bounding box center [214, 289] width 23 height 31
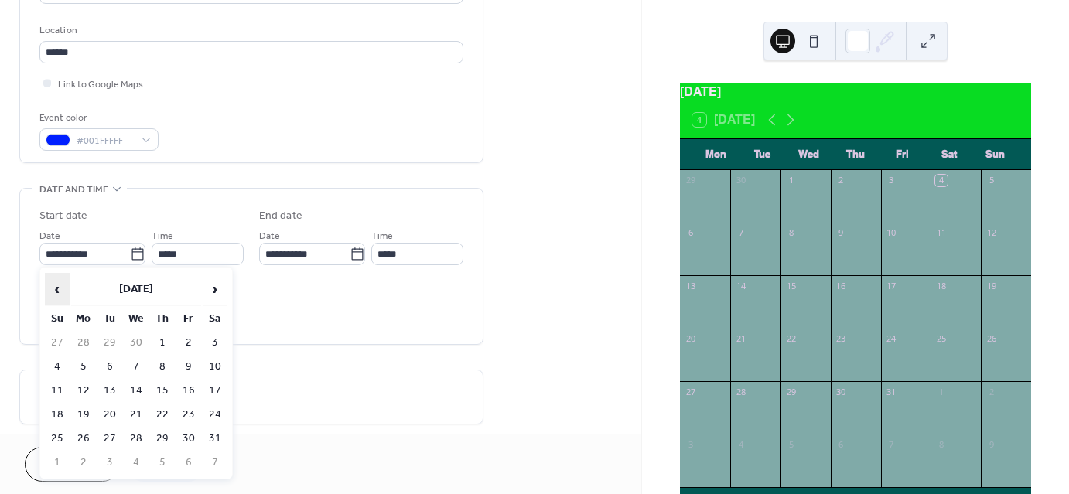
click at [63, 285] on span "‹" at bounding box center [57, 289] width 23 height 31
click at [192, 383] on td "18" at bounding box center [188, 391] width 25 height 22
type input "**********"
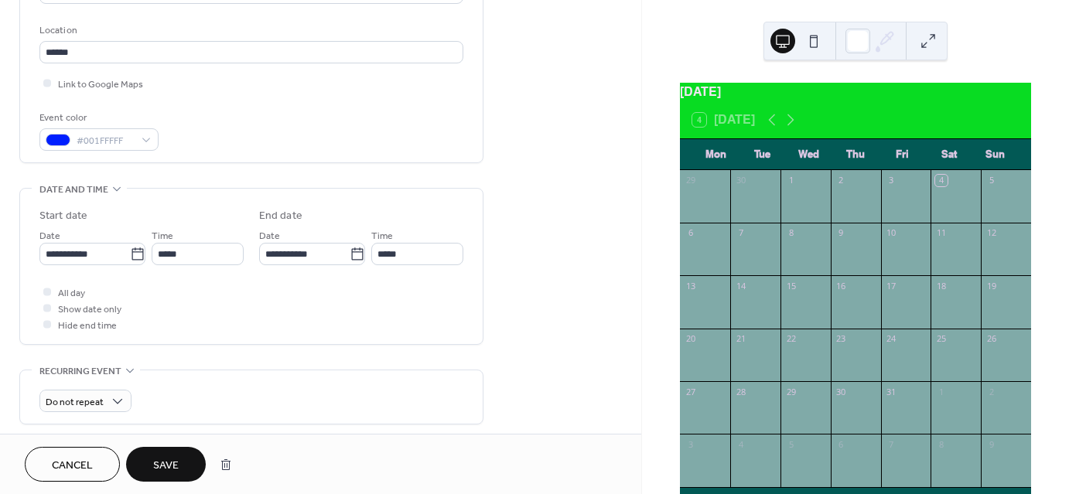
click at [149, 461] on button "Save" at bounding box center [166, 464] width 80 height 35
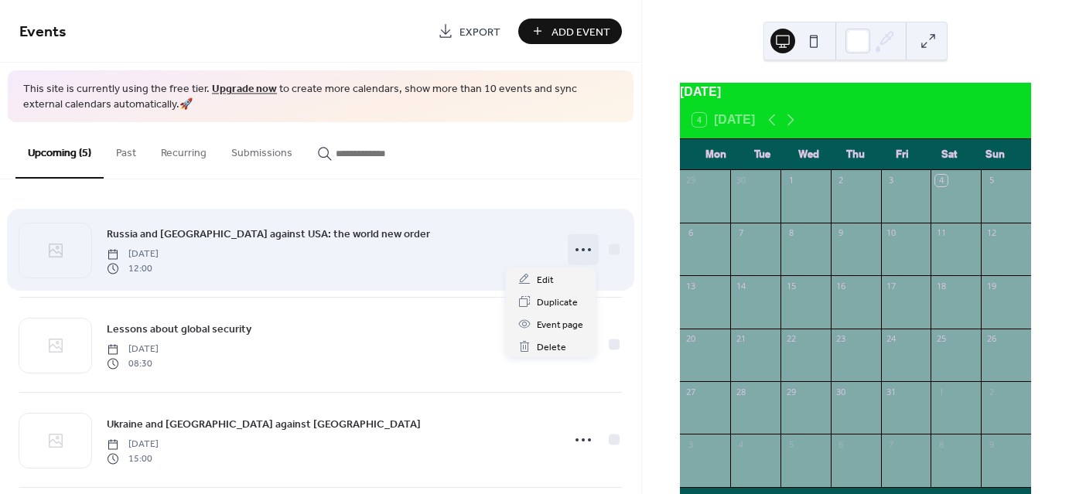
click at [571, 252] on icon at bounding box center [583, 250] width 25 height 25
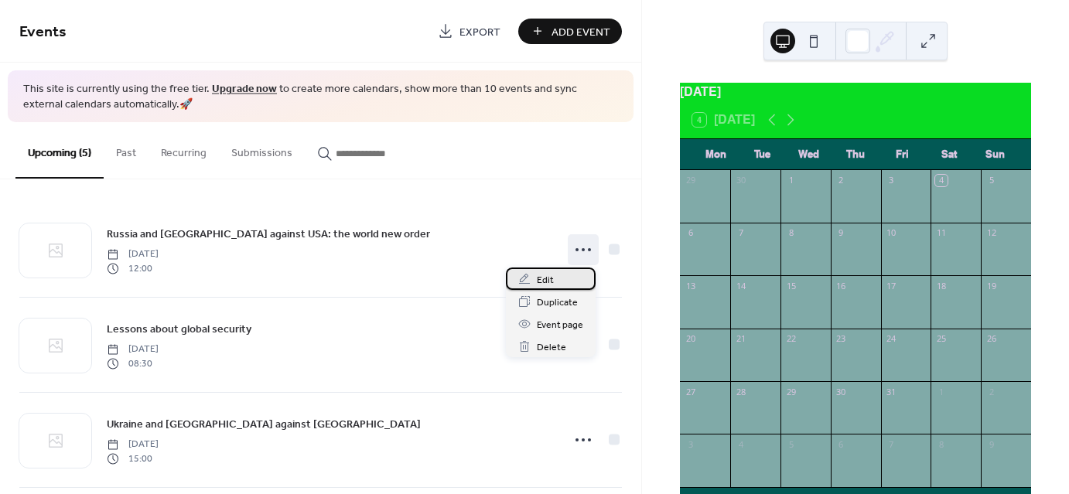
click at [552, 285] on span "Edit" at bounding box center [545, 280] width 17 height 16
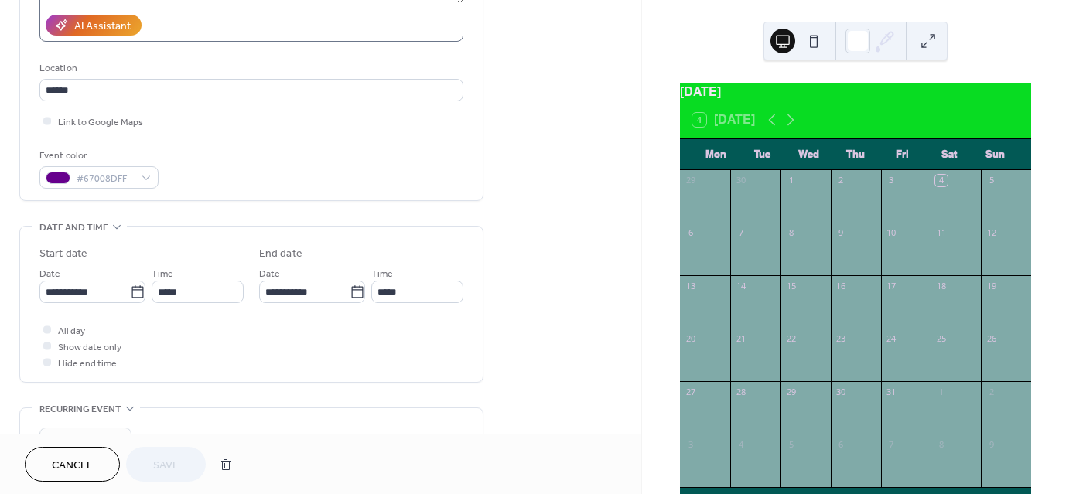
scroll to position [289, 0]
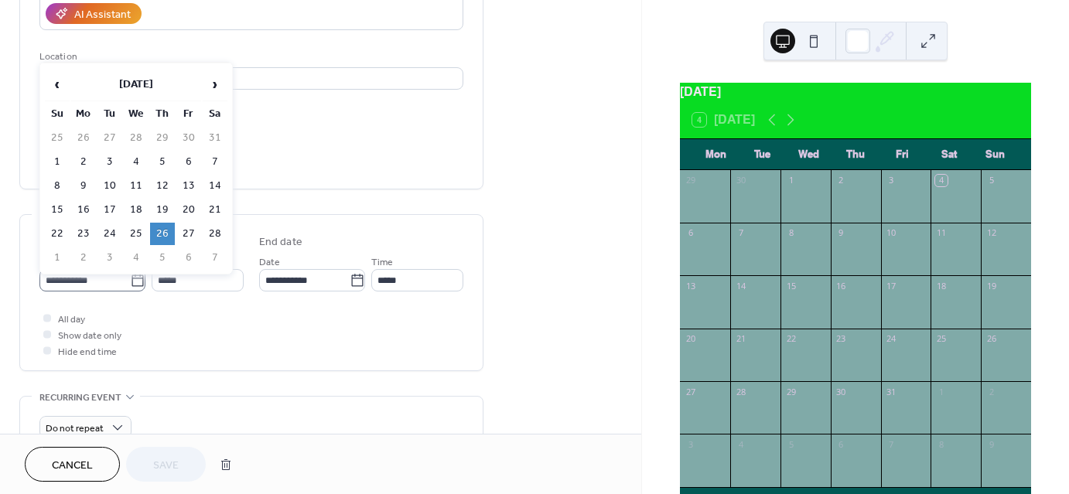
click at [131, 284] on icon at bounding box center [137, 280] width 15 height 15
click at [130, 284] on input "**********" at bounding box center [84, 280] width 91 height 22
click at [223, 74] on span "›" at bounding box center [214, 84] width 23 height 31
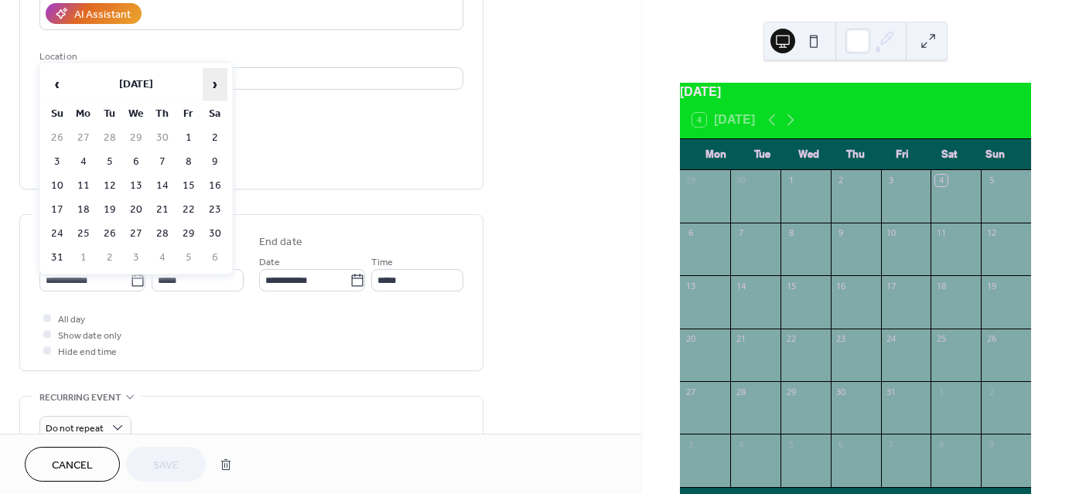
click at [223, 74] on span "›" at bounding box center [214, 84] width 23 height 31
click at [138, 223] on td "30" at bounding box center [136, 234] width 25 height 22
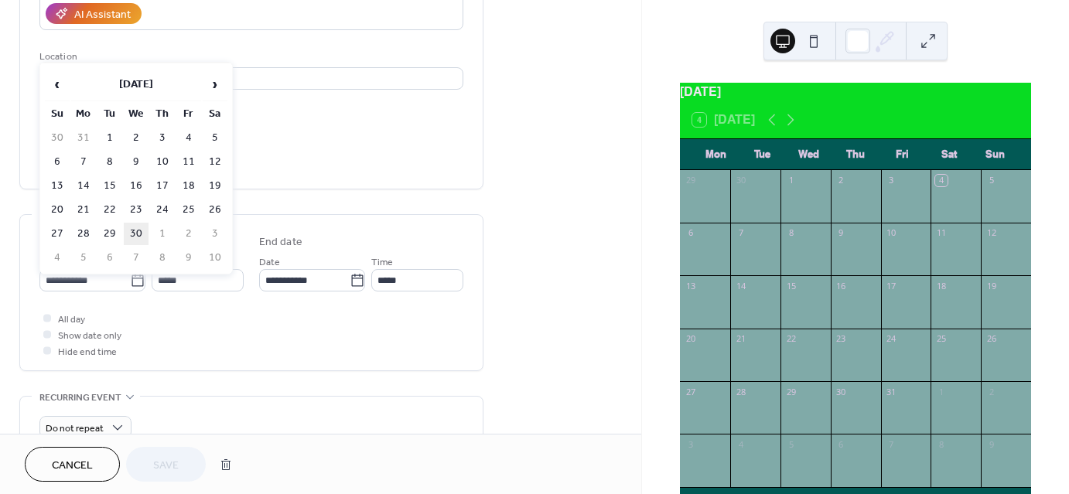
type input "**********"
type input "*****"
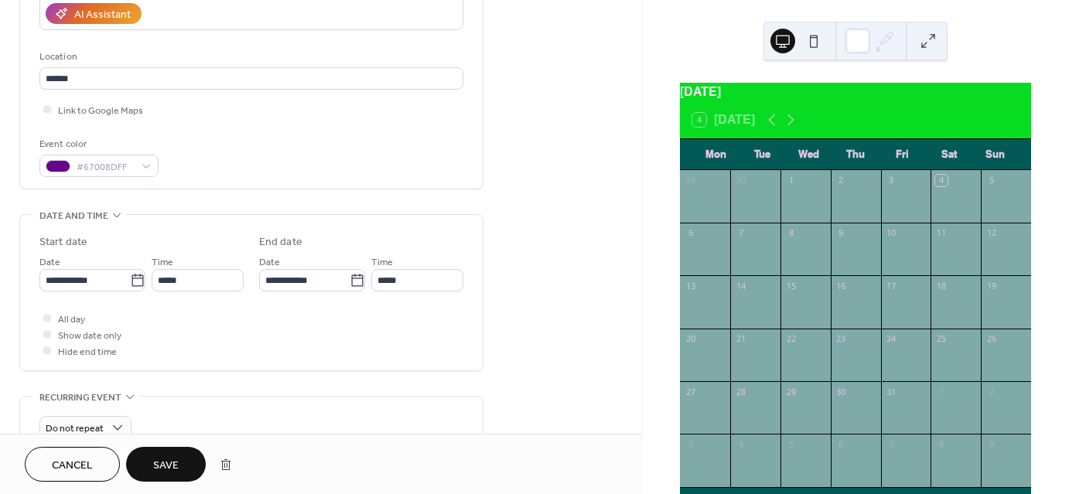
click at [160, 460] on span "Save" at bounding box center [166, 466] width 26 height 16
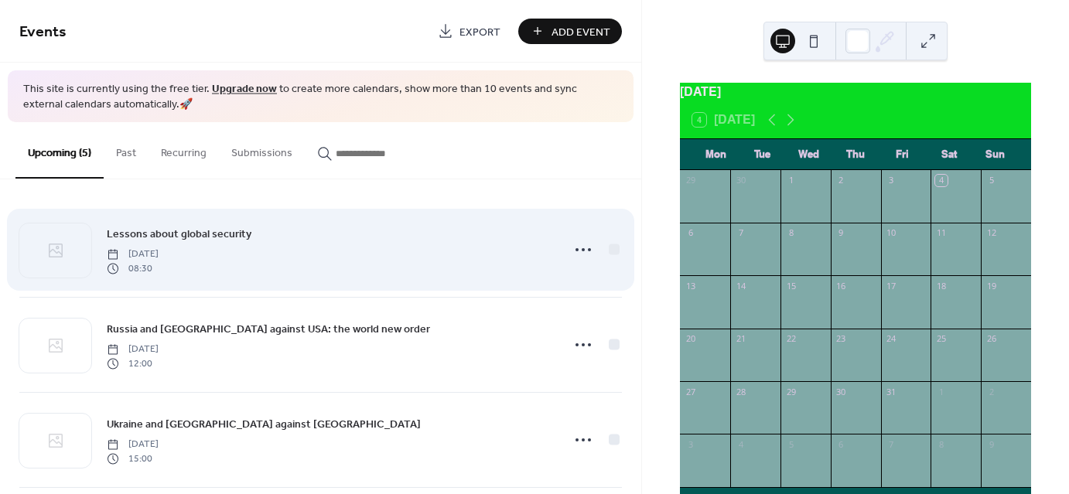
click at [562, 251] on div "Lessons about global security Friday, September 18, 2026 08:30" at bounding box center [320, 250] width 603 height 94
click at [577, 248] on icon at bounding box center [583, 250] width 25 height 25
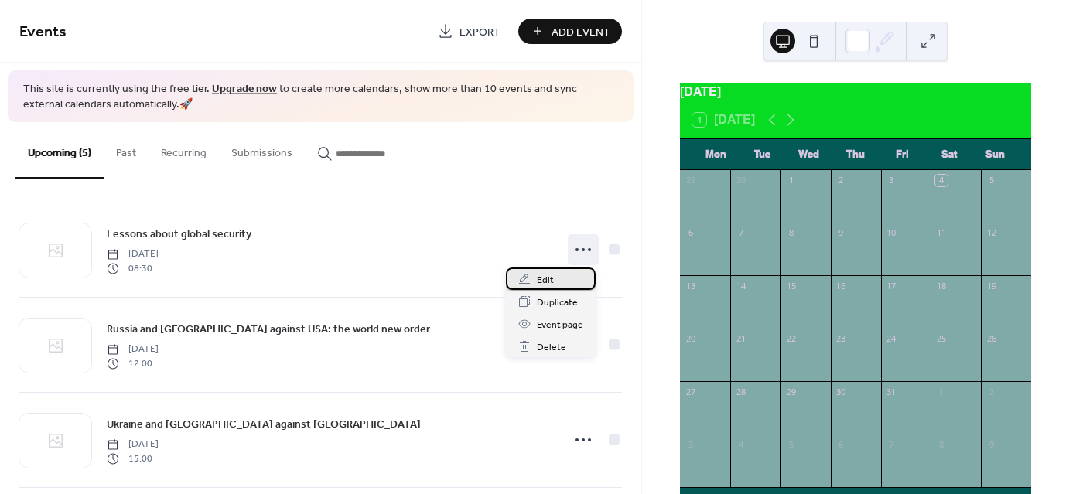
click at [560, 279] on div "Edit" at bounding box center [551, 279] width 90 height 22
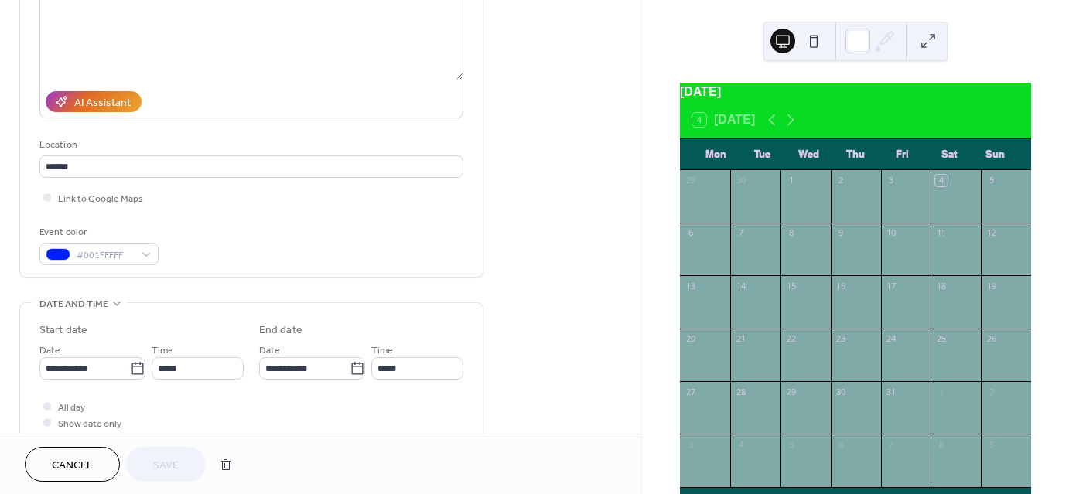
scroll to position [201, 0]
click at [82, 463] on span "Cancel" at bounding box center [72, 466] width 41 height 16
